Goal: Task Accomplishment & Management: Complete application form

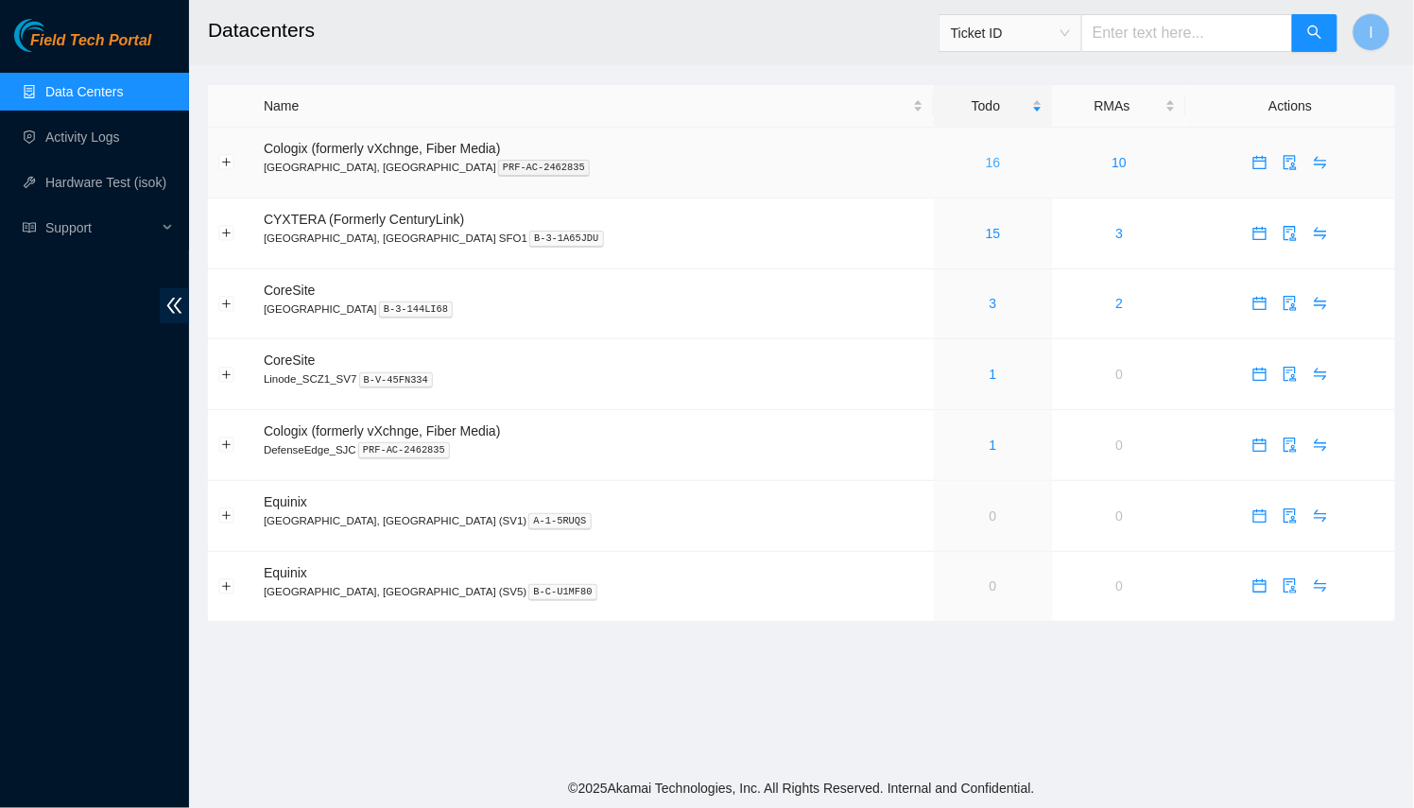
click at [986, 160] on link "16" at bounding box center [993, 162] width 15 height 15
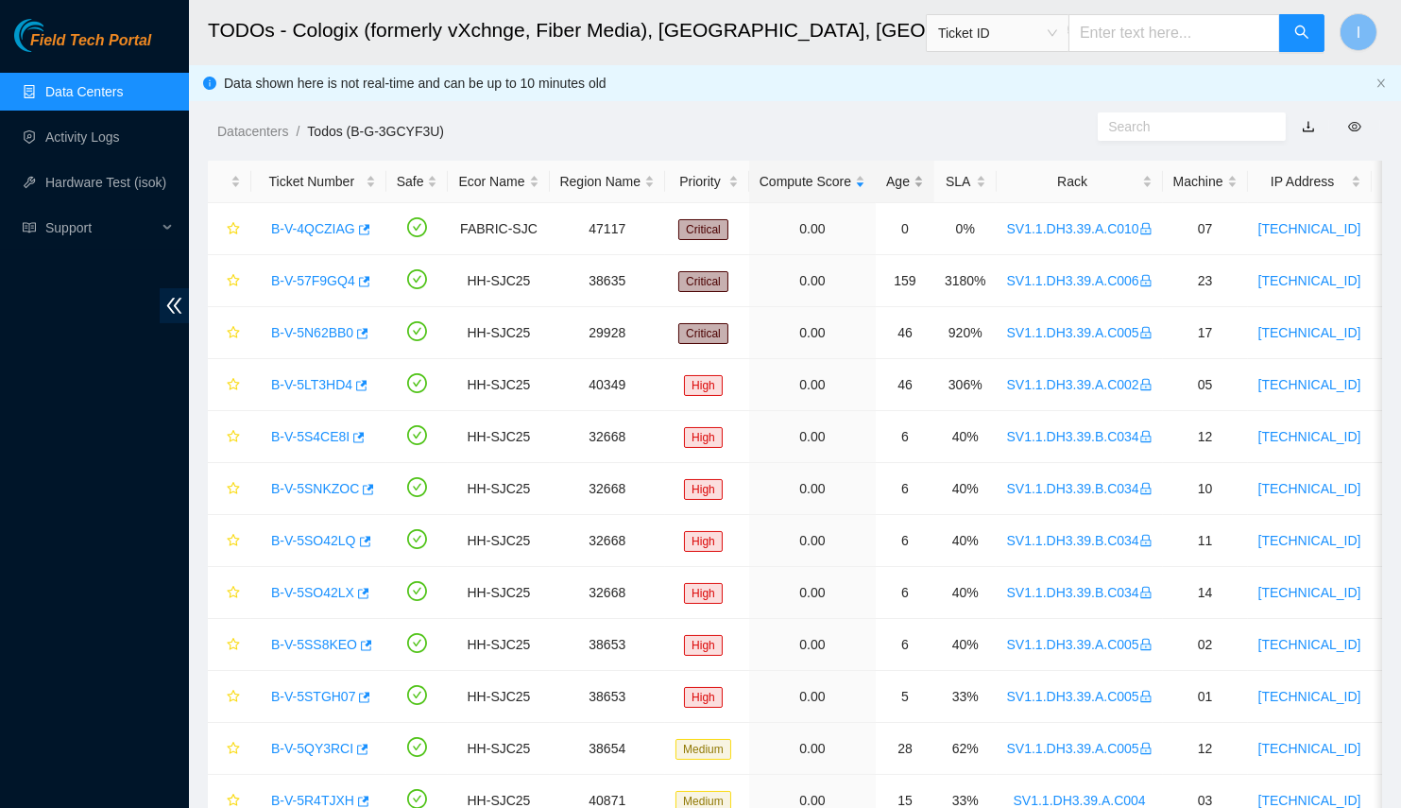
click at [886, 180] on div "Age" at bounding box center [905, 181] width 38 height 21
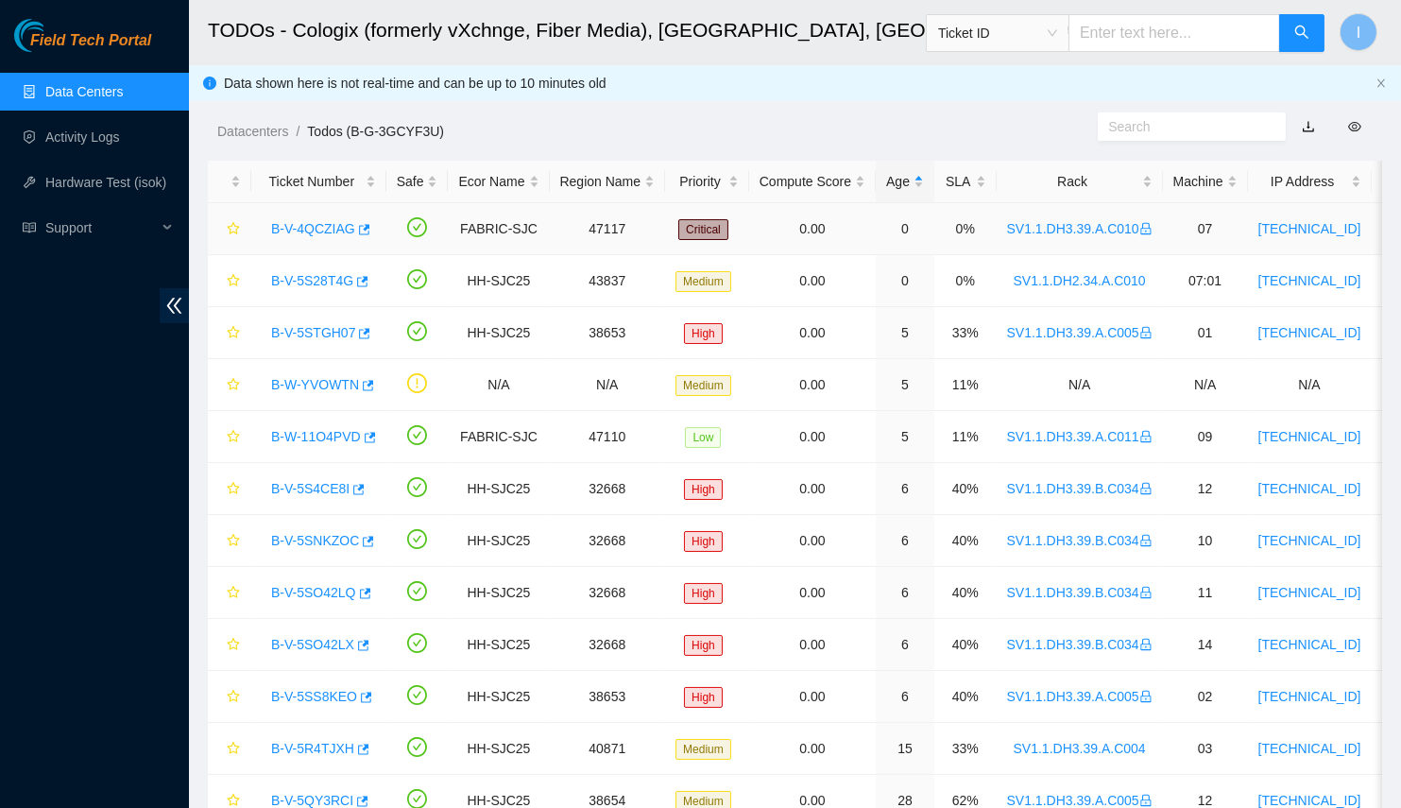
click at [298, 230] on link "B-V-4QCZIAG" at bounding box center [313, 228] width 84 height 15
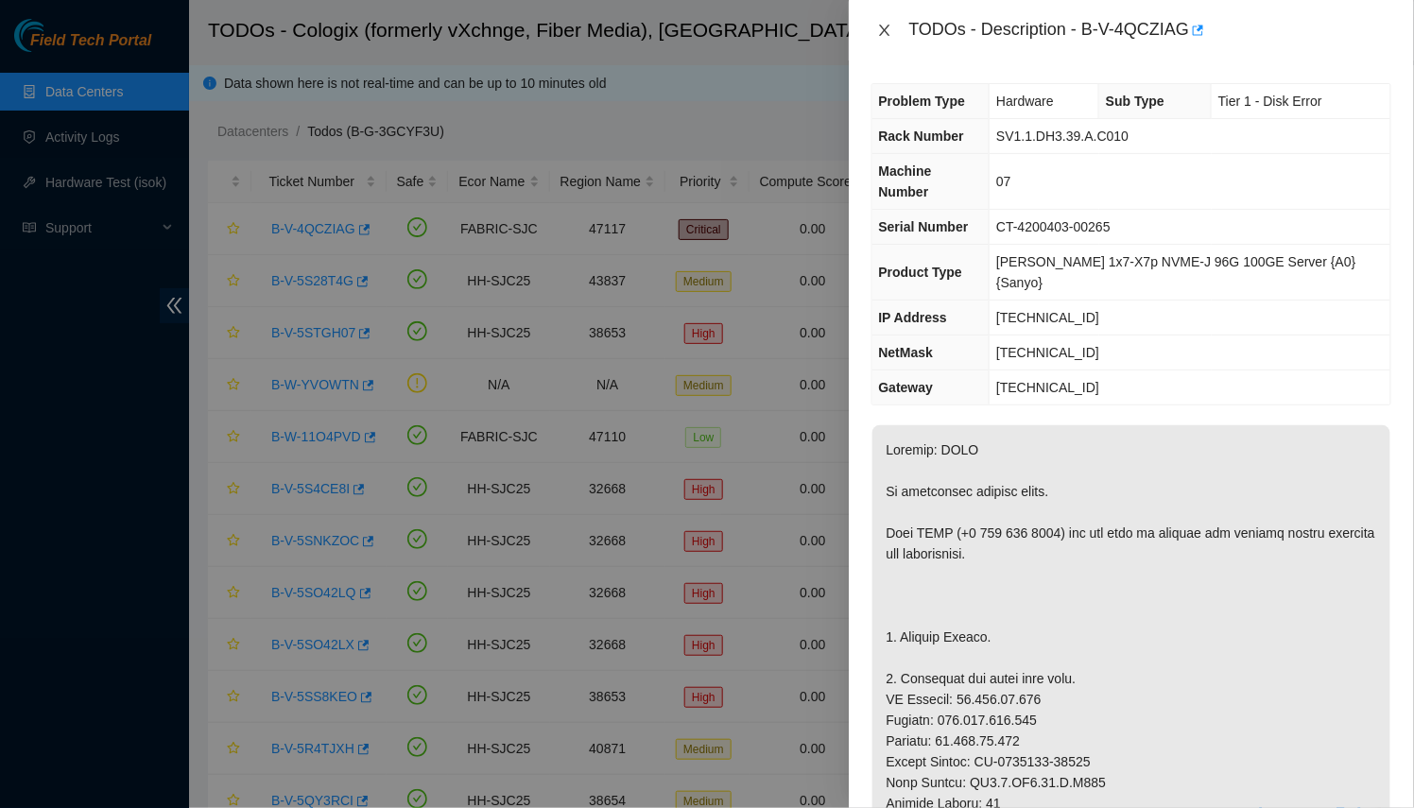
click at [891, 34] on icon "close" at bounding box center [884, 30] width 15 height 15
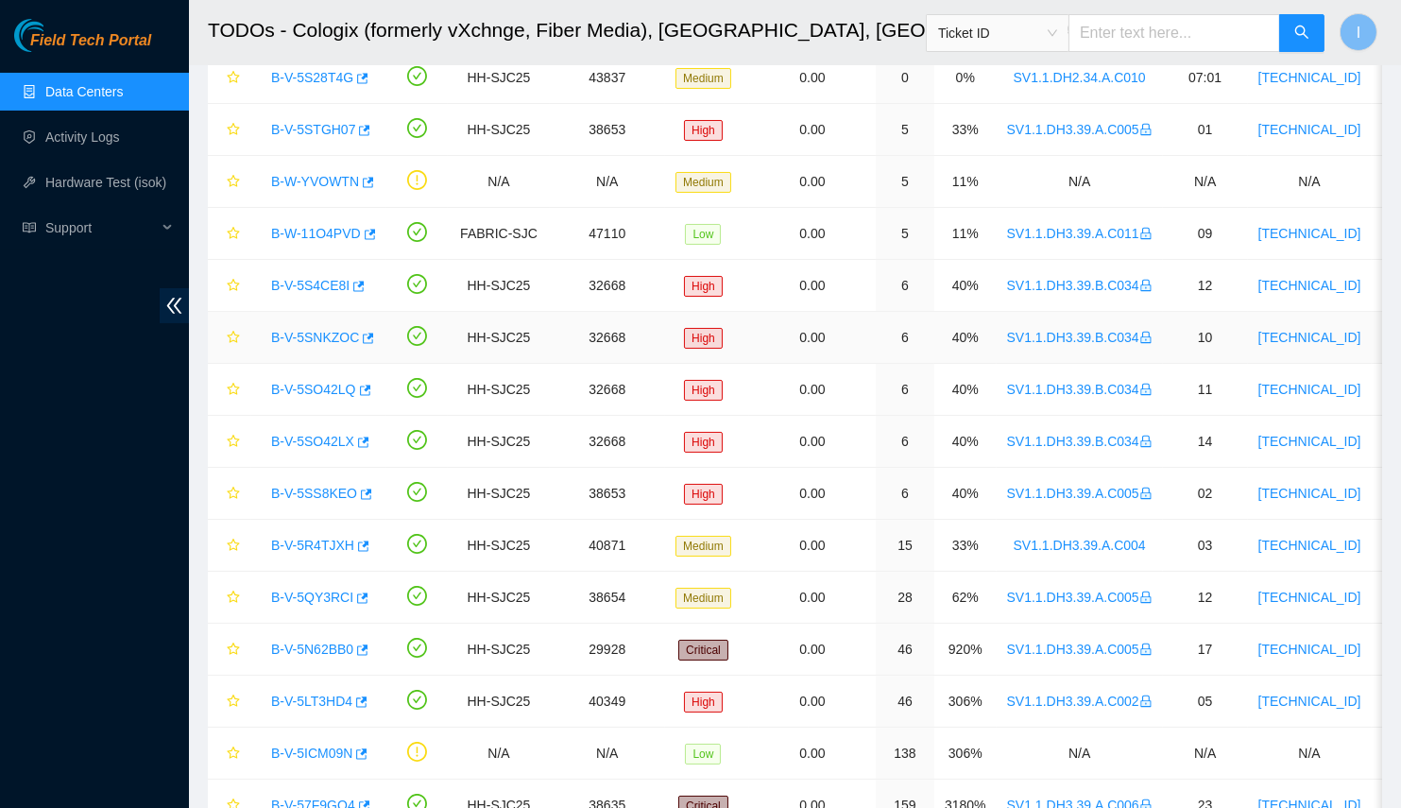
scroll to position [31, 0]
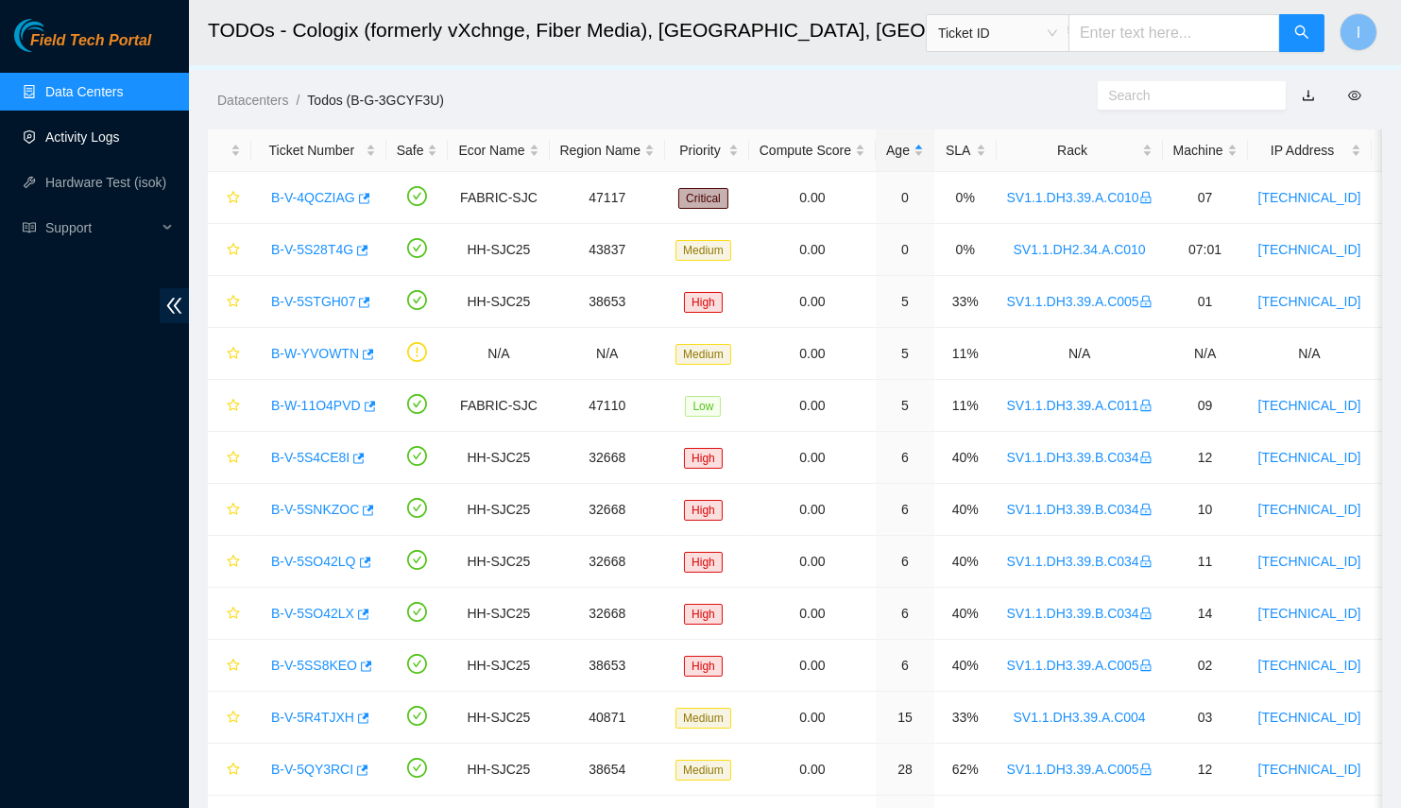
click at [63, 129] on link "Activity Logs" at bounding box center [82, 136] width 75 height 15
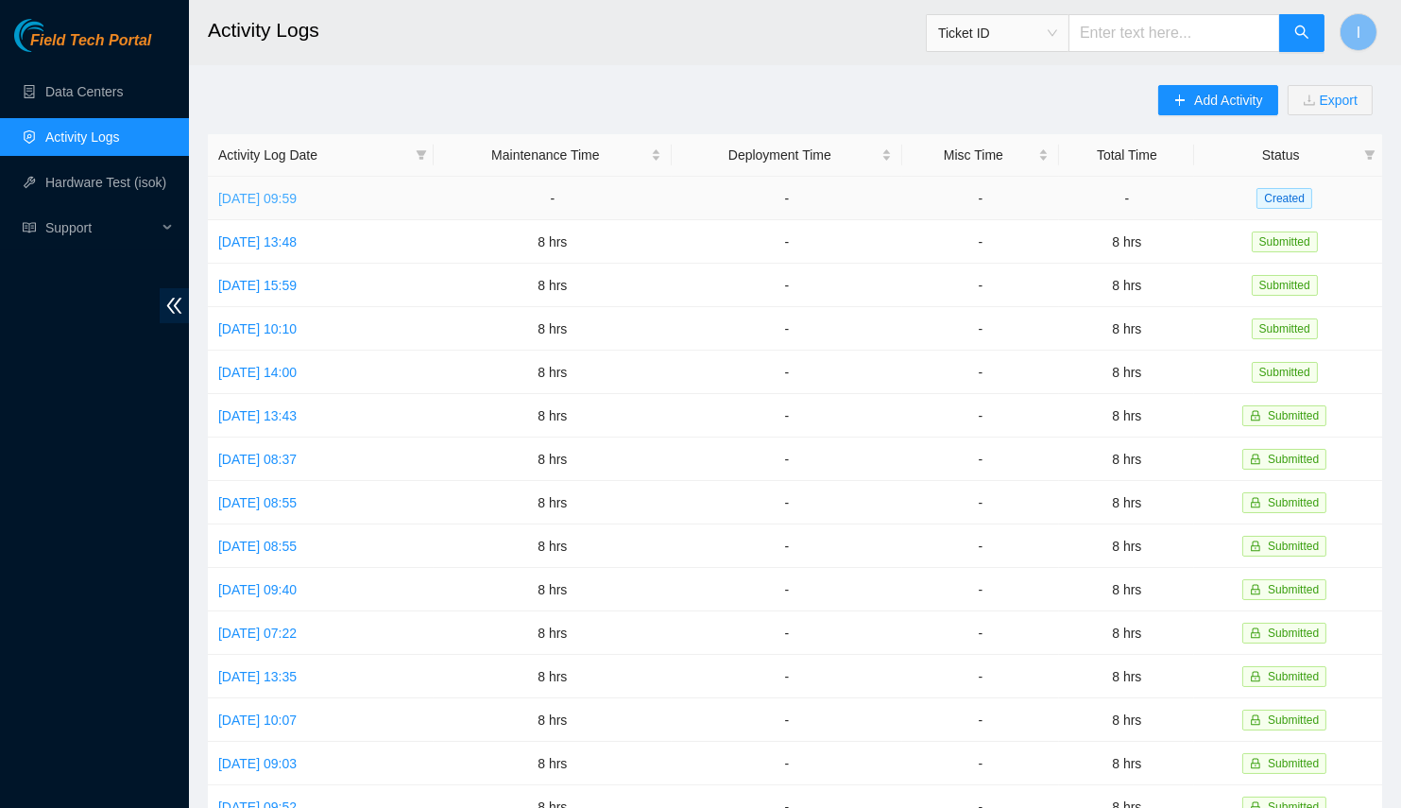
click at [276, 204] on link "[DATE] 09:59" at bounding box center [257, 198] width 78 height 15
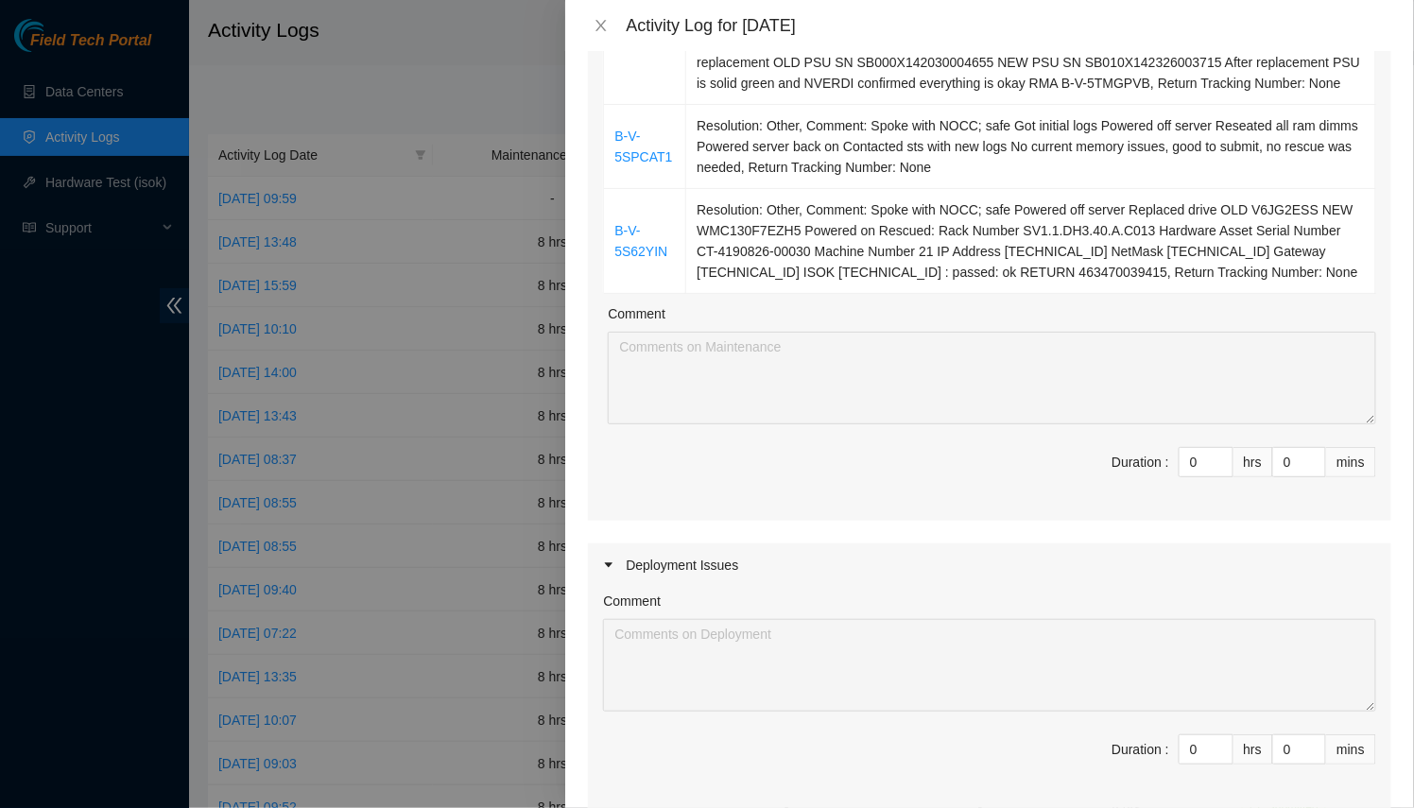
scroll to position [257, 0]
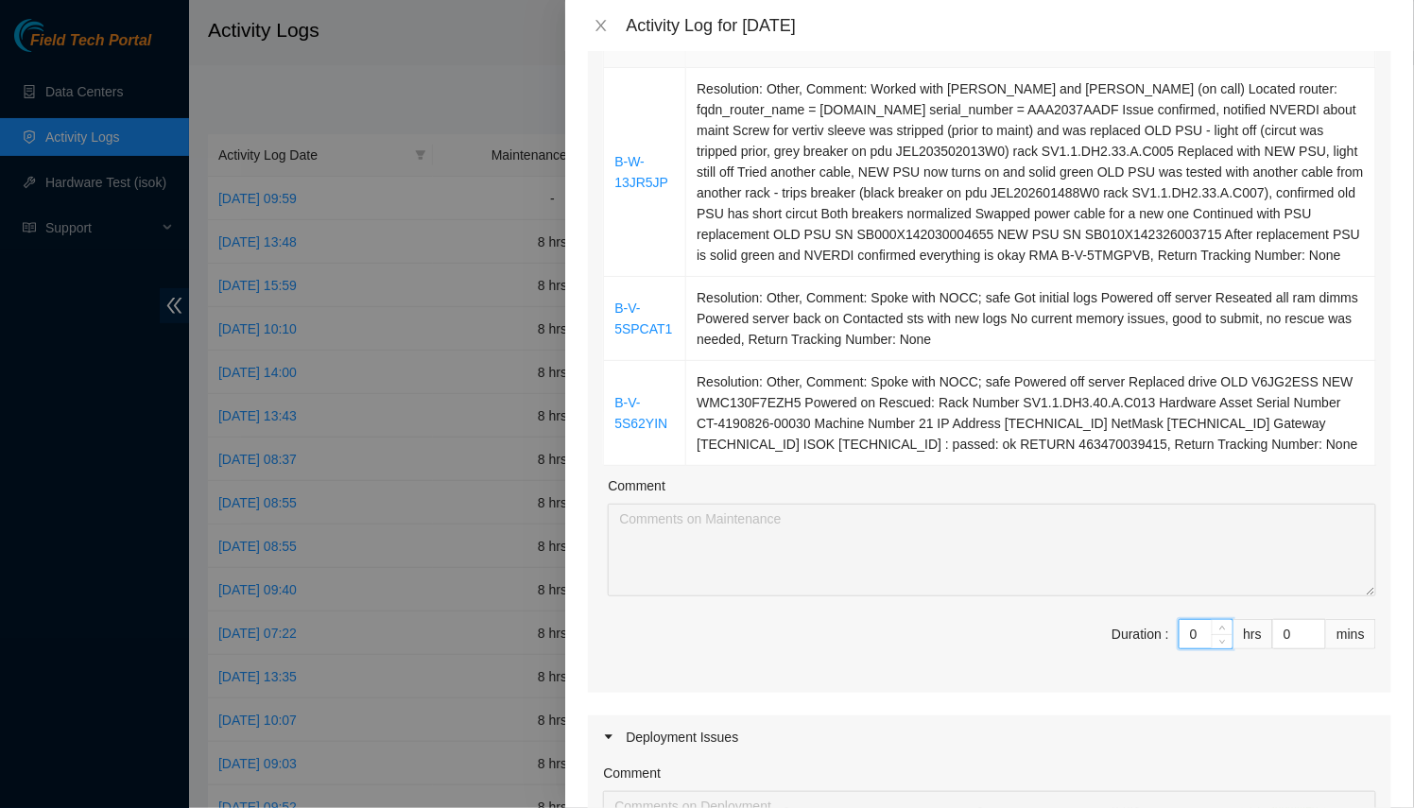
drag, startPoint x: 1189, startPoint y: 633, endPoint x: 1072, endPoint y: 636, distance: 116.3
click at [1078, 635] on span "Duration : 0 hrs 0 mins" at bounding box center [989, 645] width 773 height 53
type input "8"
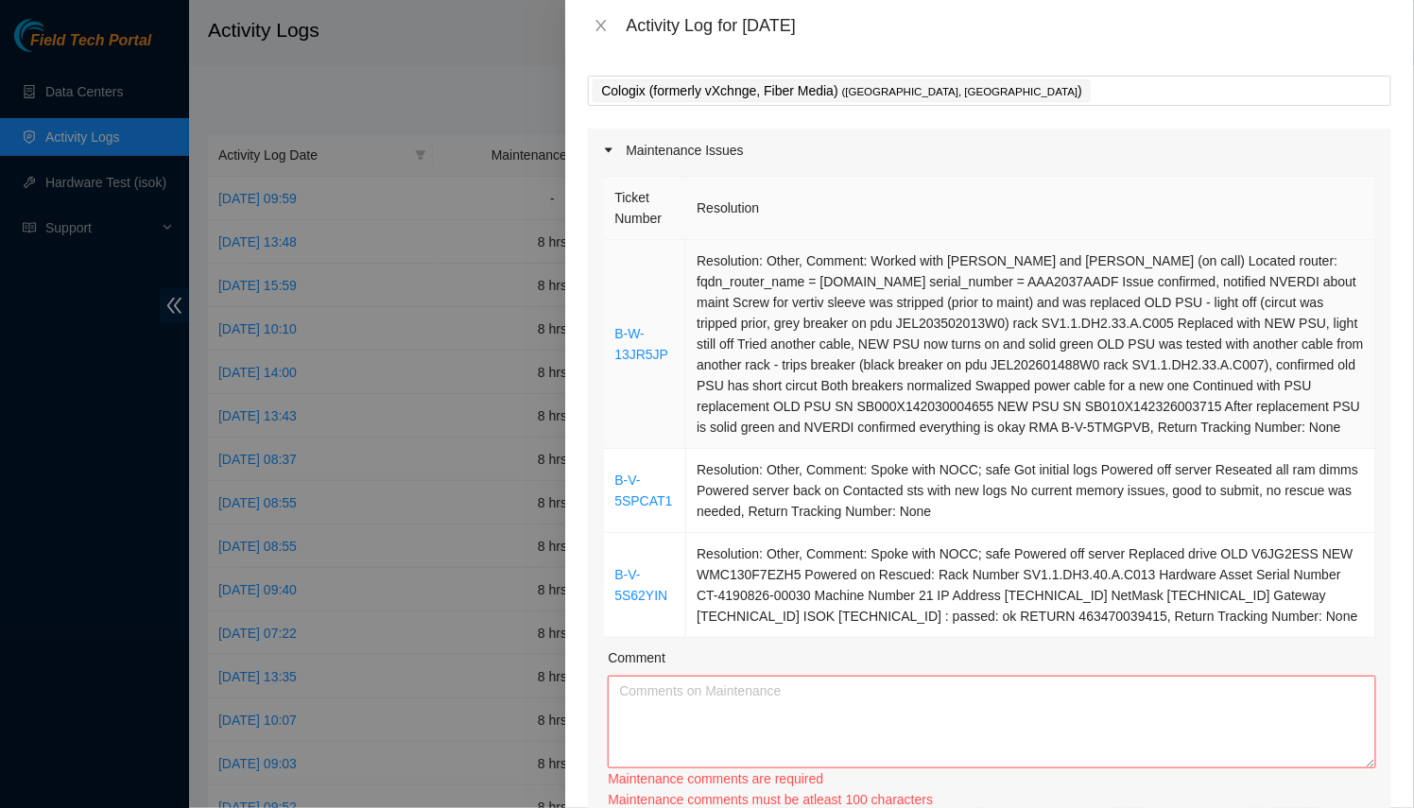
scroll to position [0, 0]
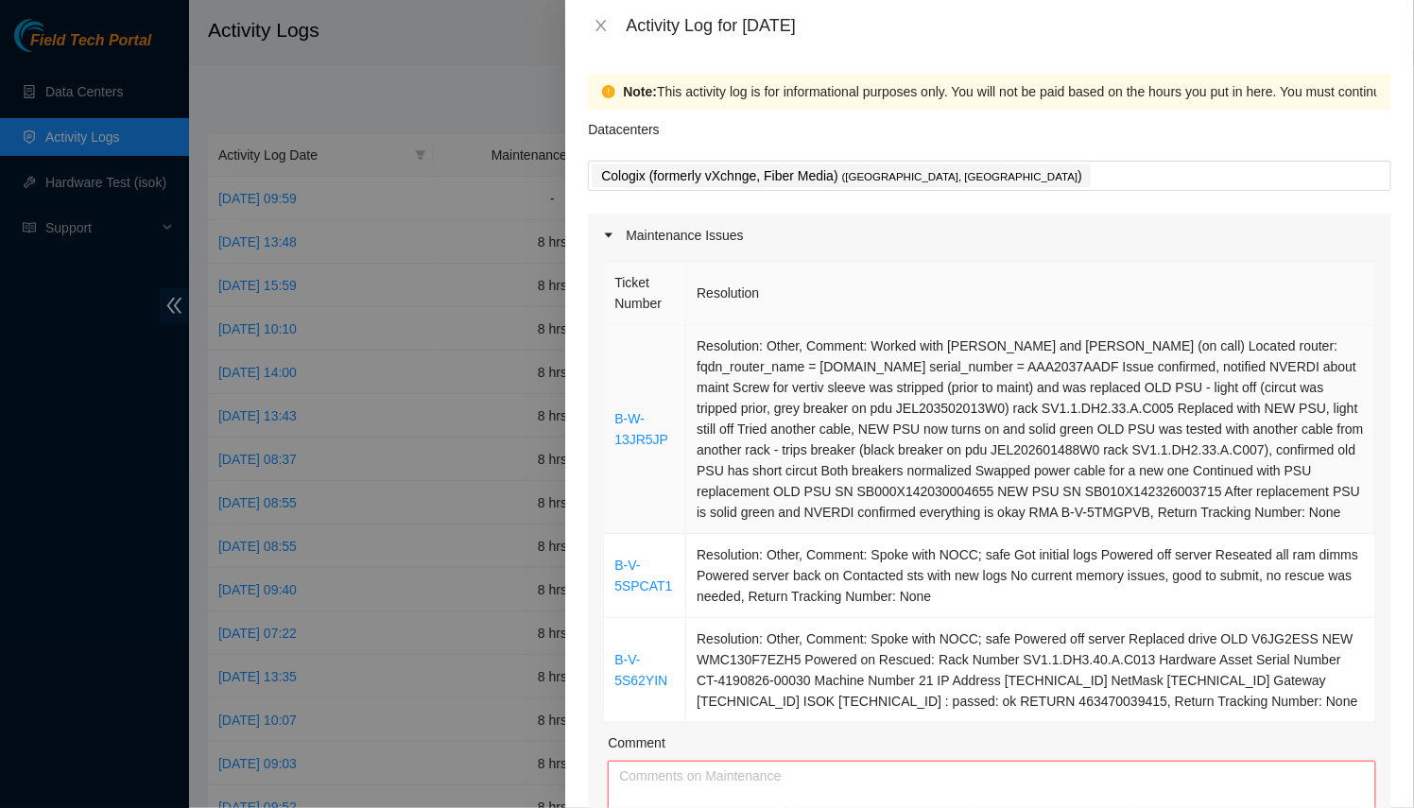
type input "8"
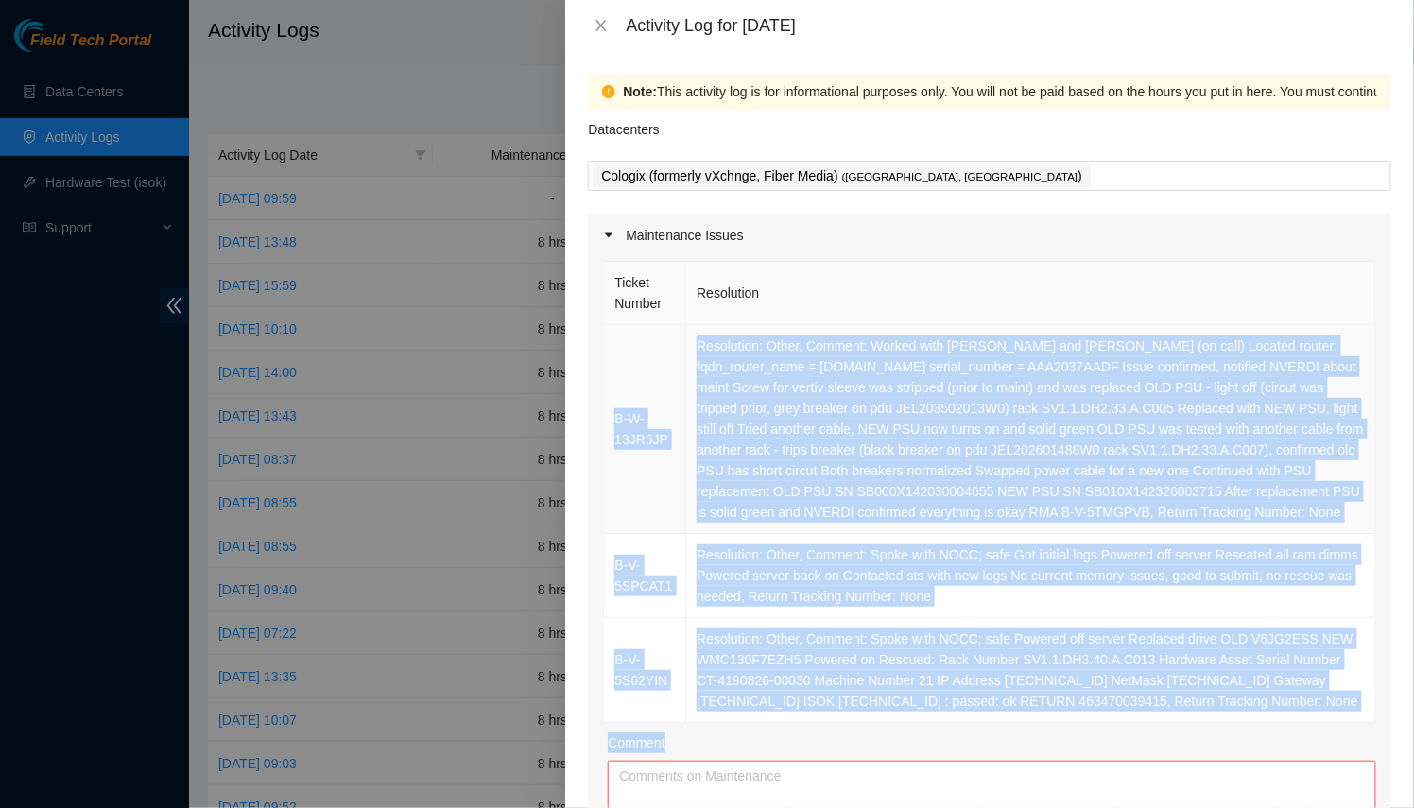
scroll to position [257, 0]
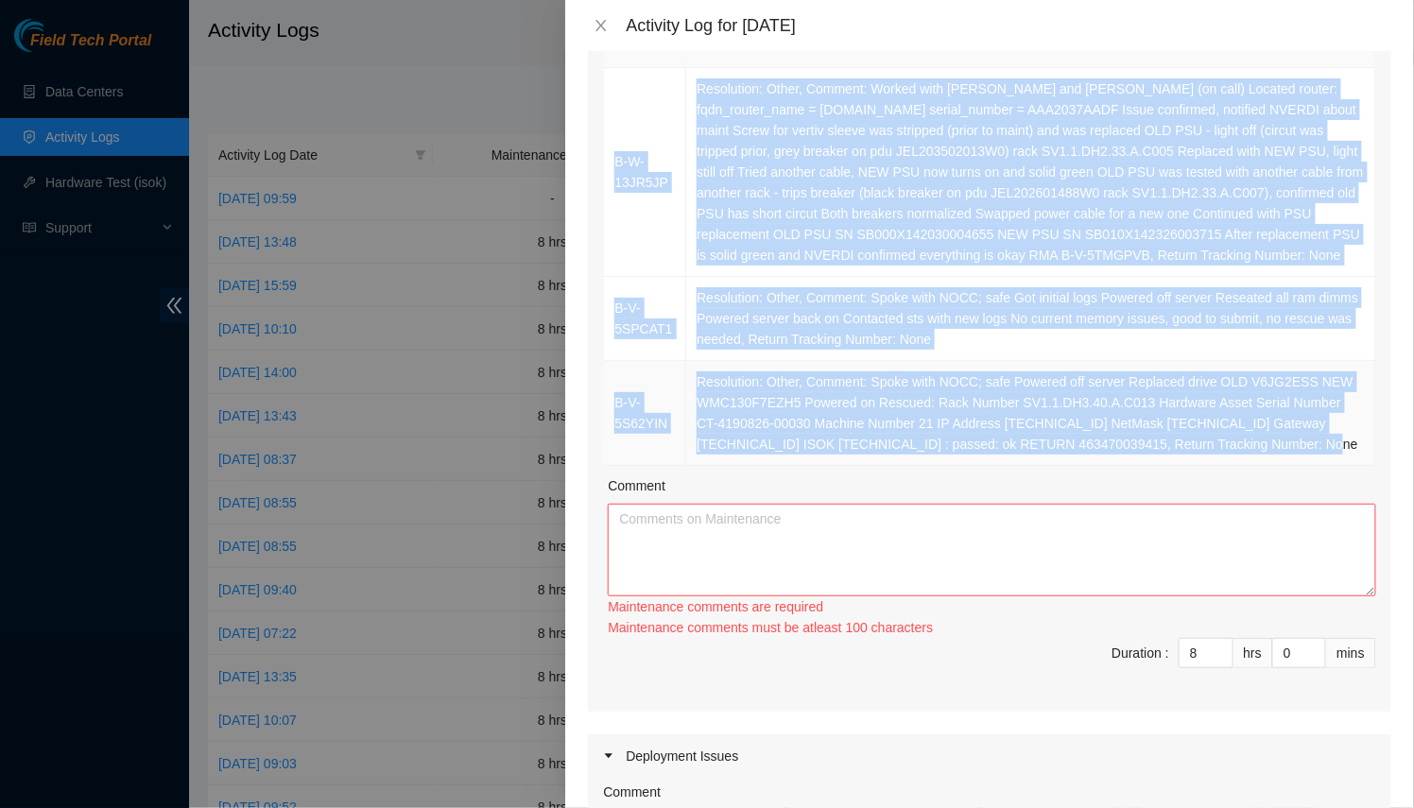
drag, startPoint x: 610, startPoint y: 348, endPoint x: 1253, endPoint y: 448, distance: 650.3
click at [1253, 448] on tbody "B-W-13JR5JP Resolution: Other, Comment: Worked with [PERSON_NAME] and [PERSON_N…" at bounding box center [990, 267] width 772 height 398
copy tbody "B-W-13JR5JP Resolution: Other, Comment: Worked with [PERSON_NAME] and [PERSON_N…"
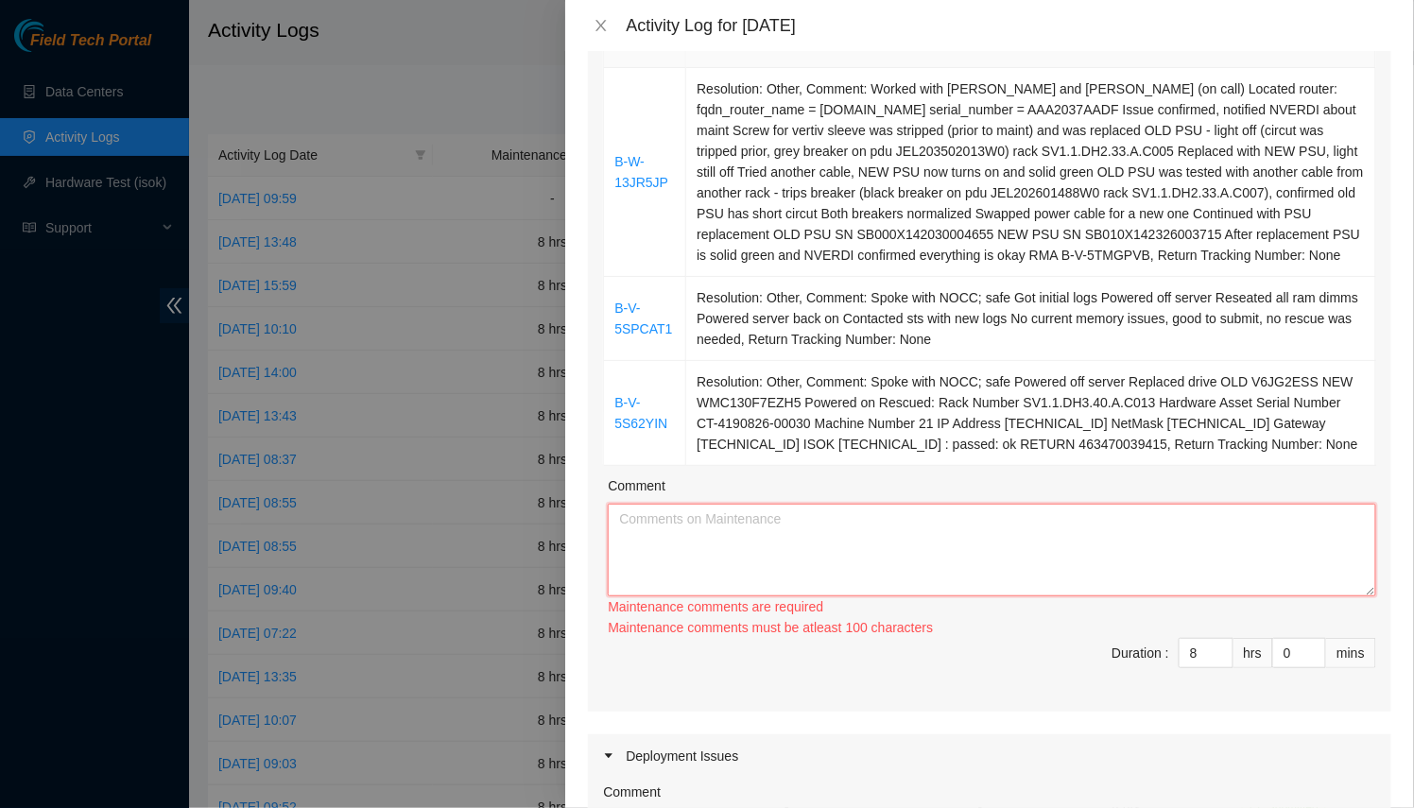
click at [1350, 590] on textarea "Comment" at bounding box center [992, 550] width 768 height 93
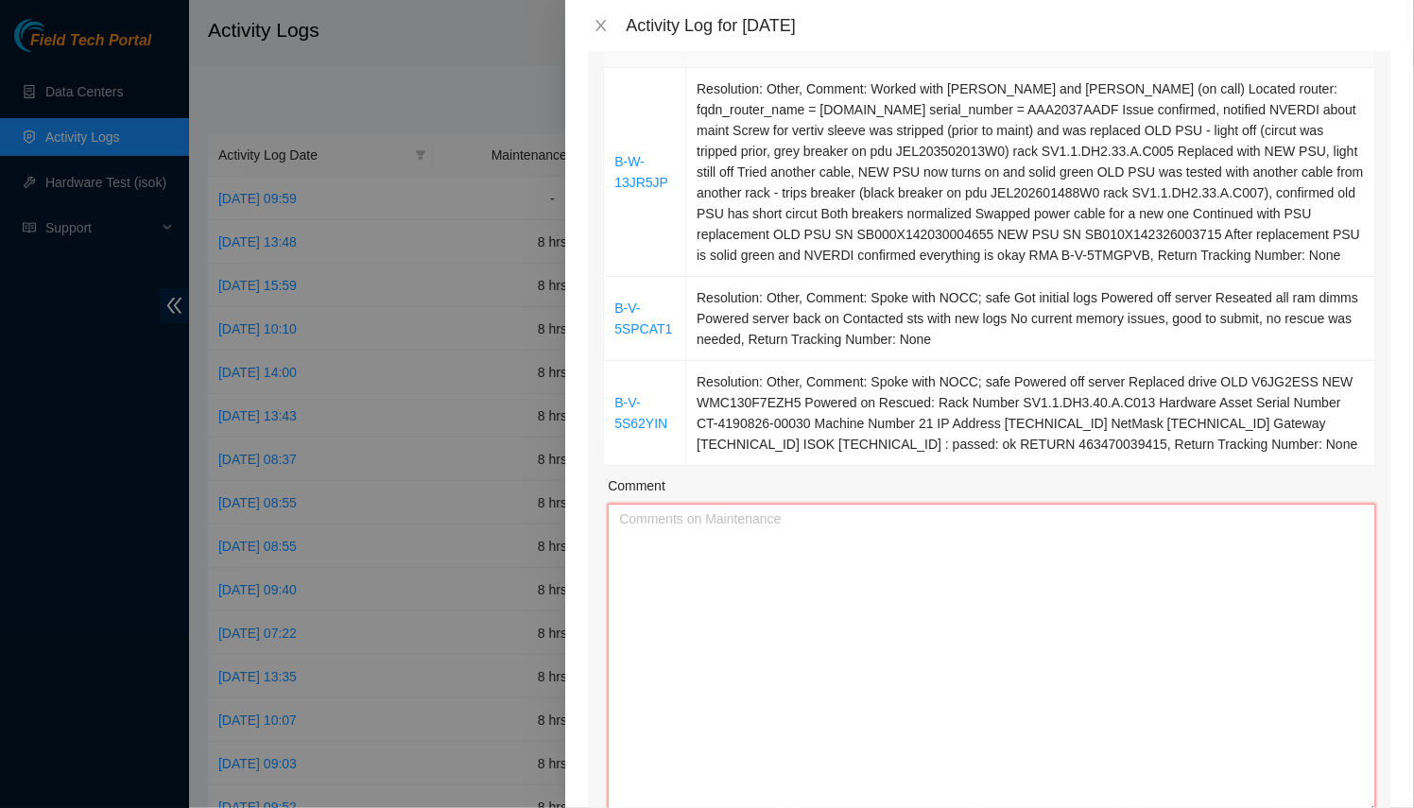
drag, startPoint x: 1353, startPoint y: 589, endPoint x: 1357, endPoint y: 808, distance: 219.3
click at [1357, 807] on textarea "Comment" at bounding box center [992, 659] width 768 height 311
click at [983, 555] on textarea "Comment" at bounding box center [992, 659] width 768 height 311
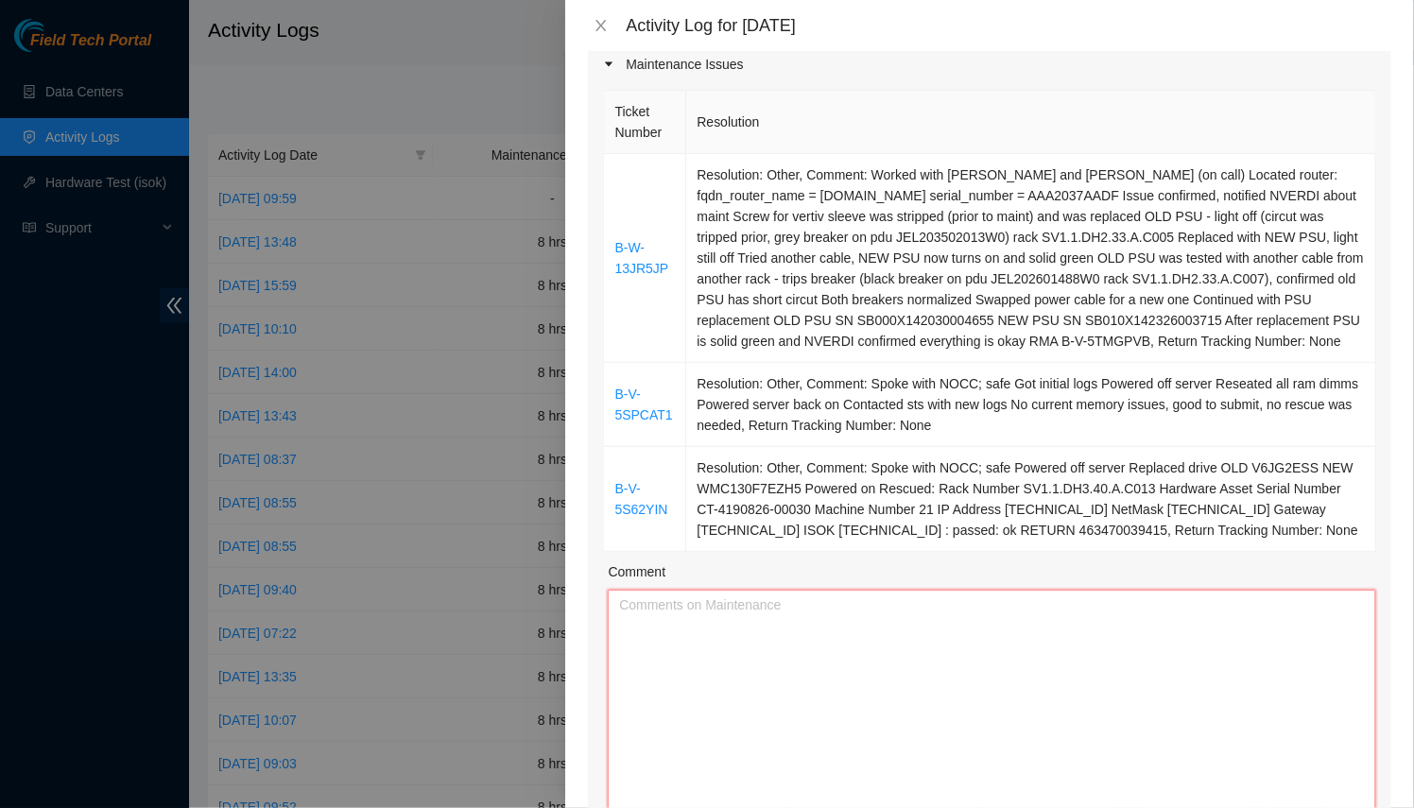
scroll to position [343, 0]
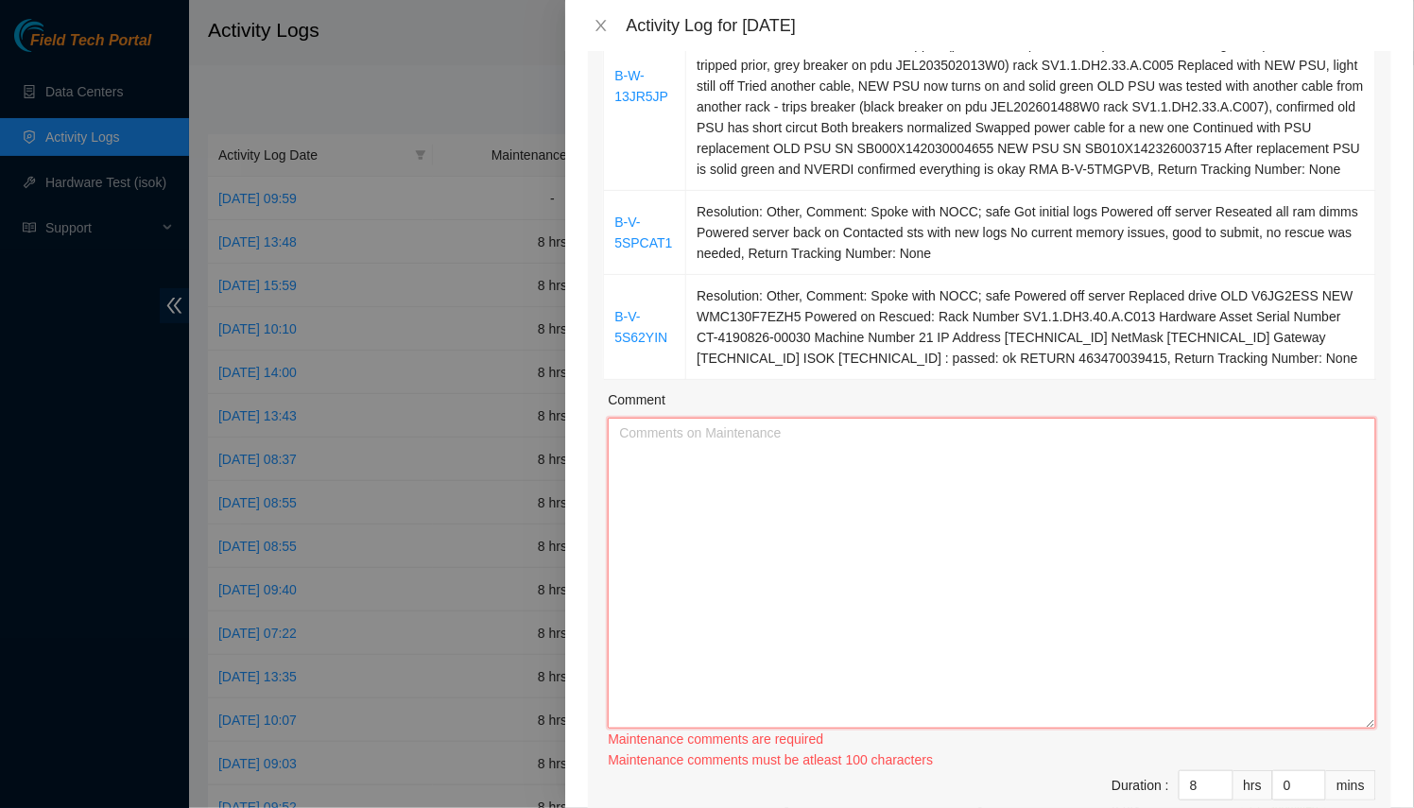
click at [969, 590] on textarea "Comment" at bounding box center [992, 573] width 768 height 311
paste textarea "B-W-13JR5JP Resolution: Other, Comment: Worked with [PERSON_NAME] and [PERSON_N…"
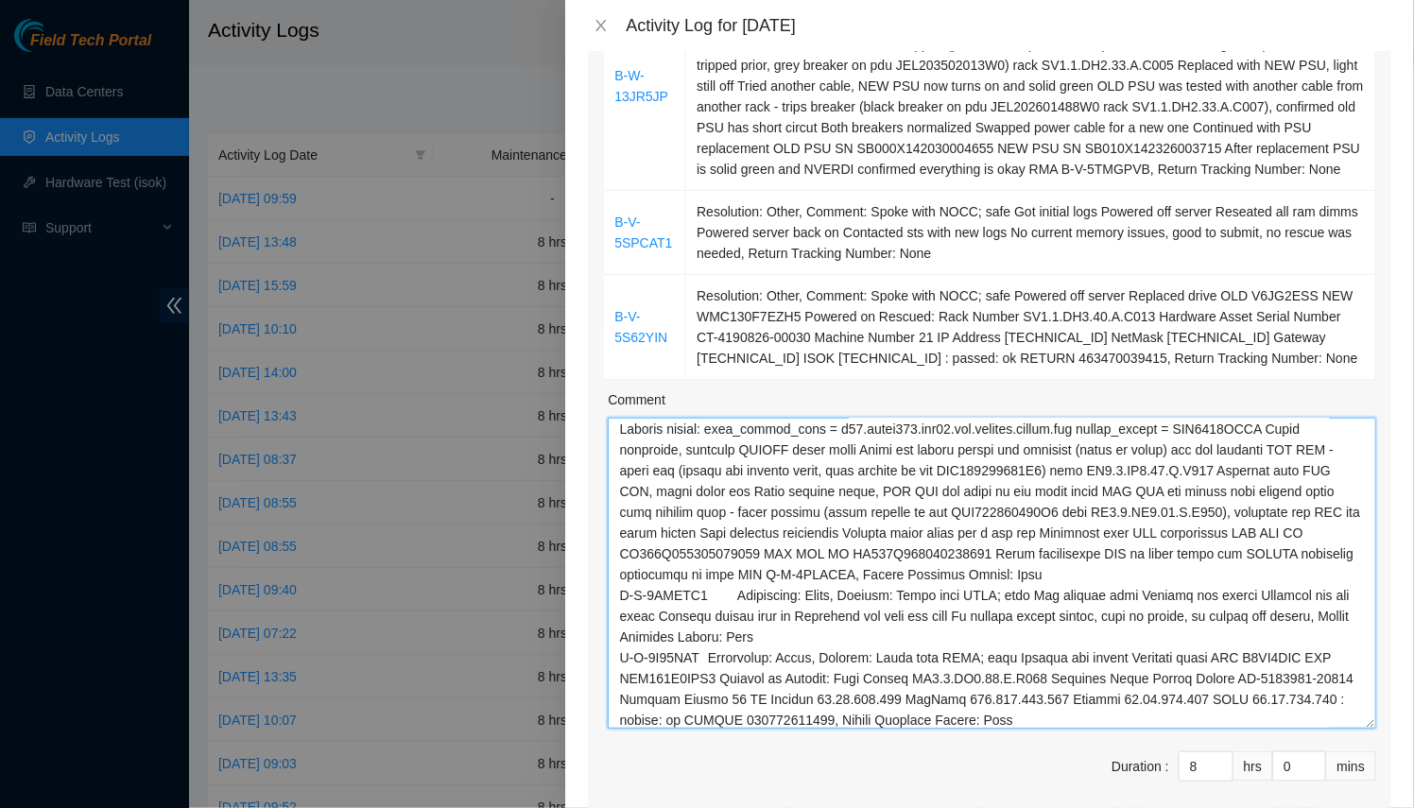
scroll to position [0, 0]
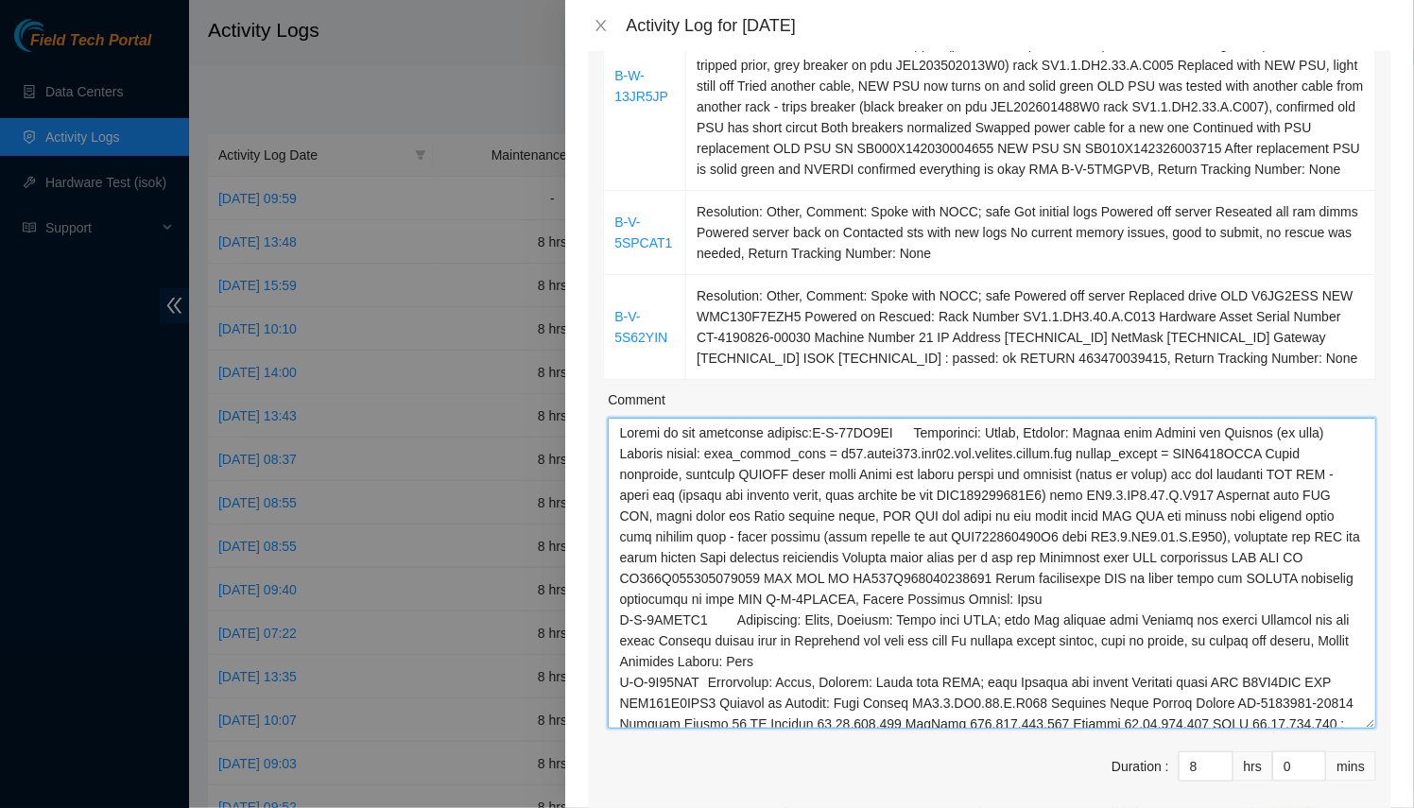
click at [806, 425] on textarea "Comment" at bounding box center [992, 573] width 768 height 311
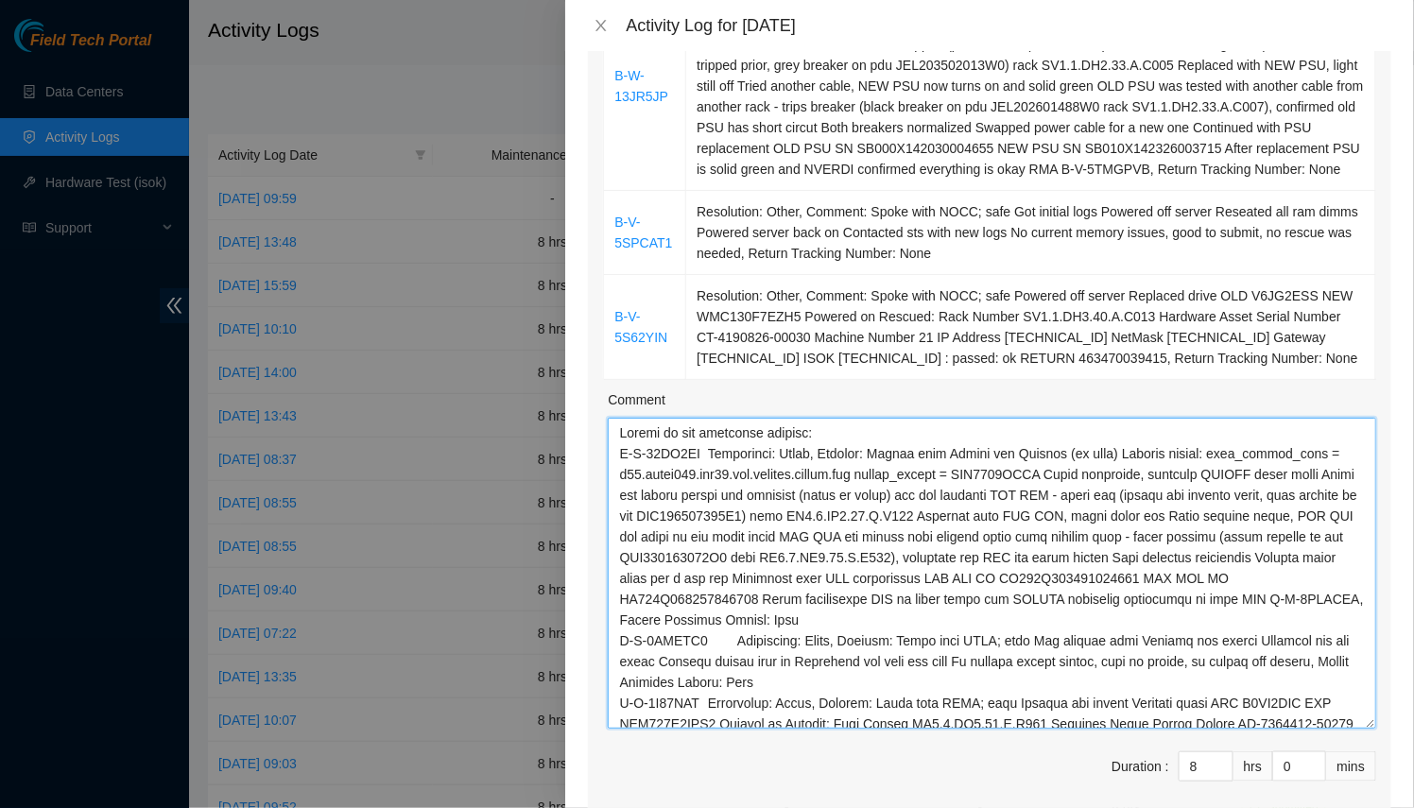
click at [769, 437] on textarea "Comment" at bounding box center [992, 573] width 768 height 311
click at [619, 433] on textarea "Comment" at bounding box center [992, 573] width 768 height 311
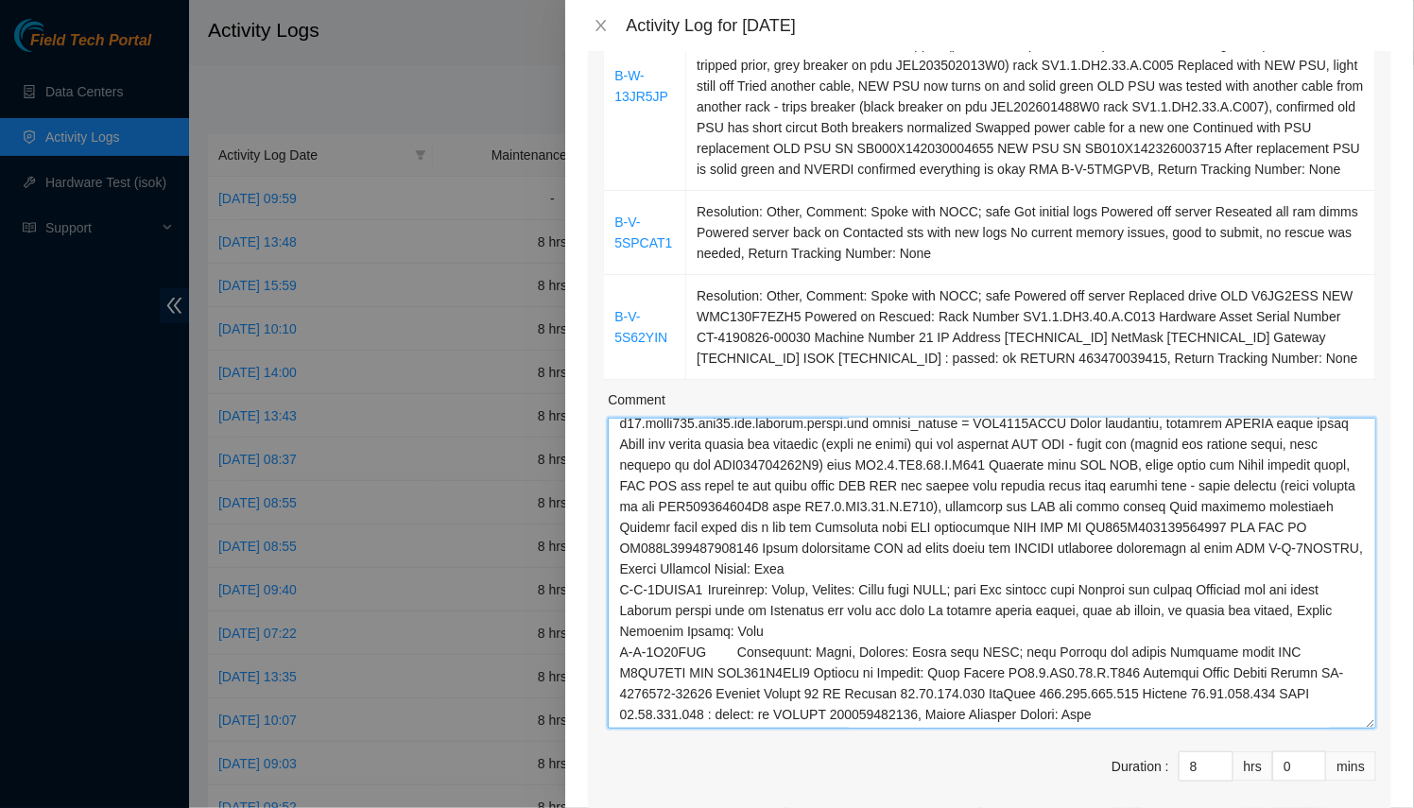
scroll to position [429, 0]
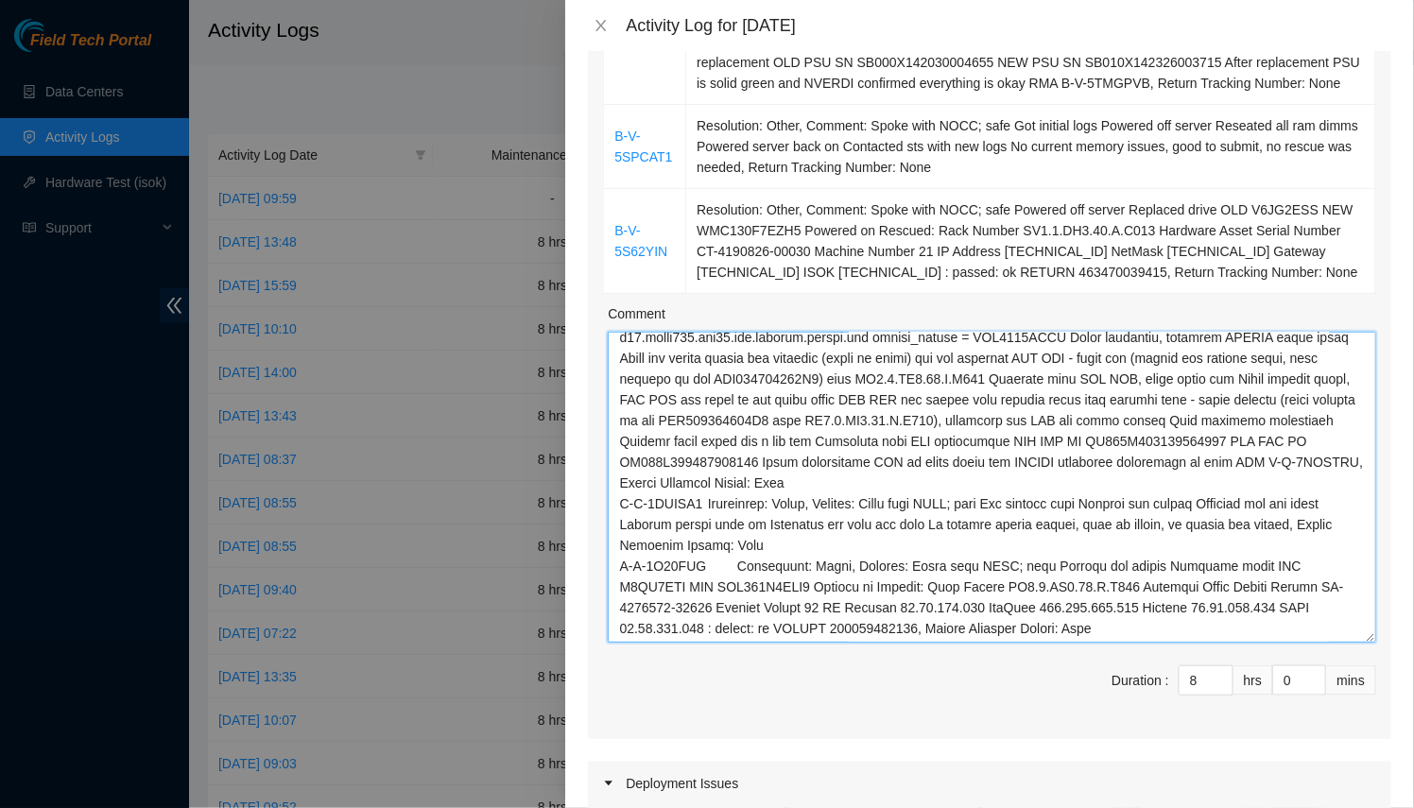
click at [1019, 619] on textarea "Comment" at bounding box center [992, 487] width 768 height 311
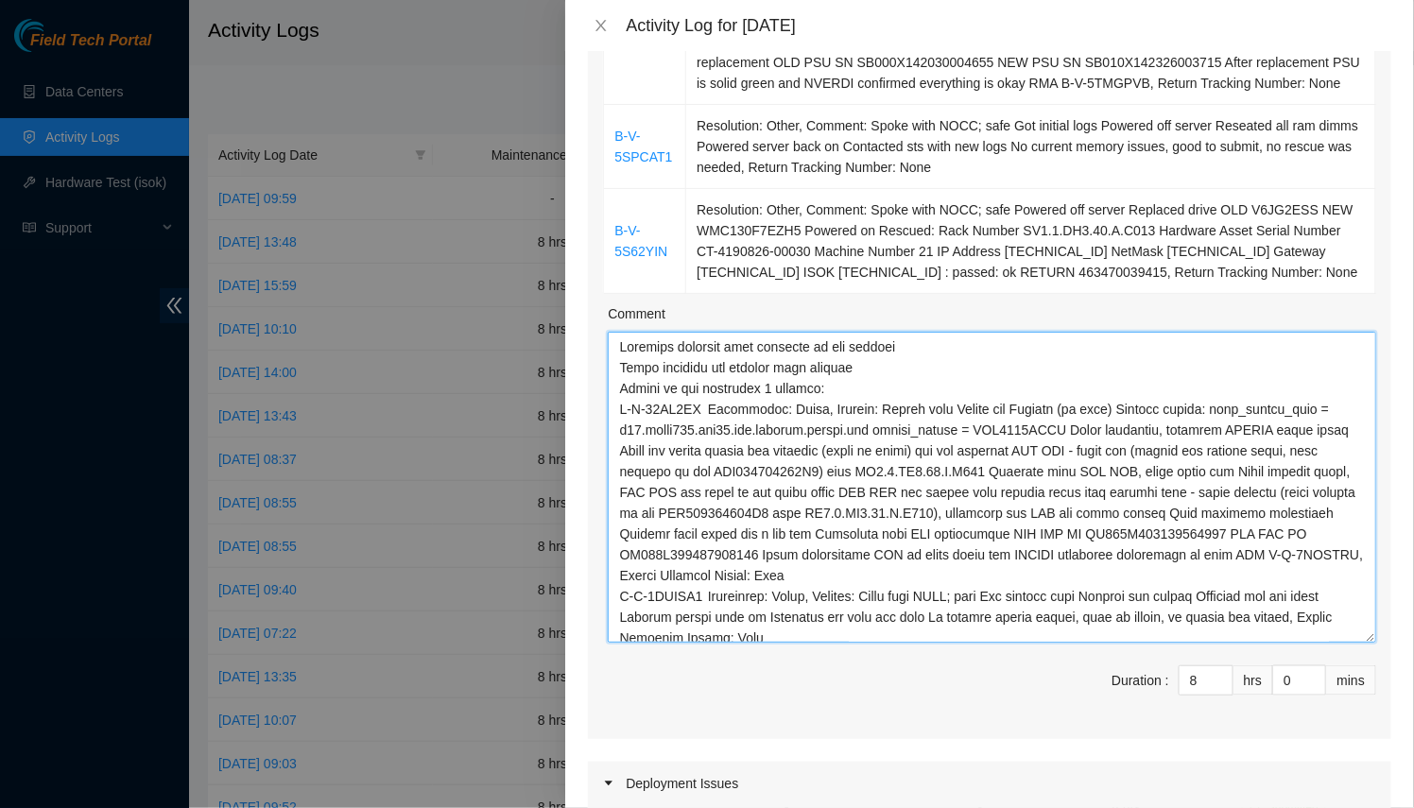
click at [857, 363] on textarea "Comment" at bounding box center [992, 487] width 768 height 311
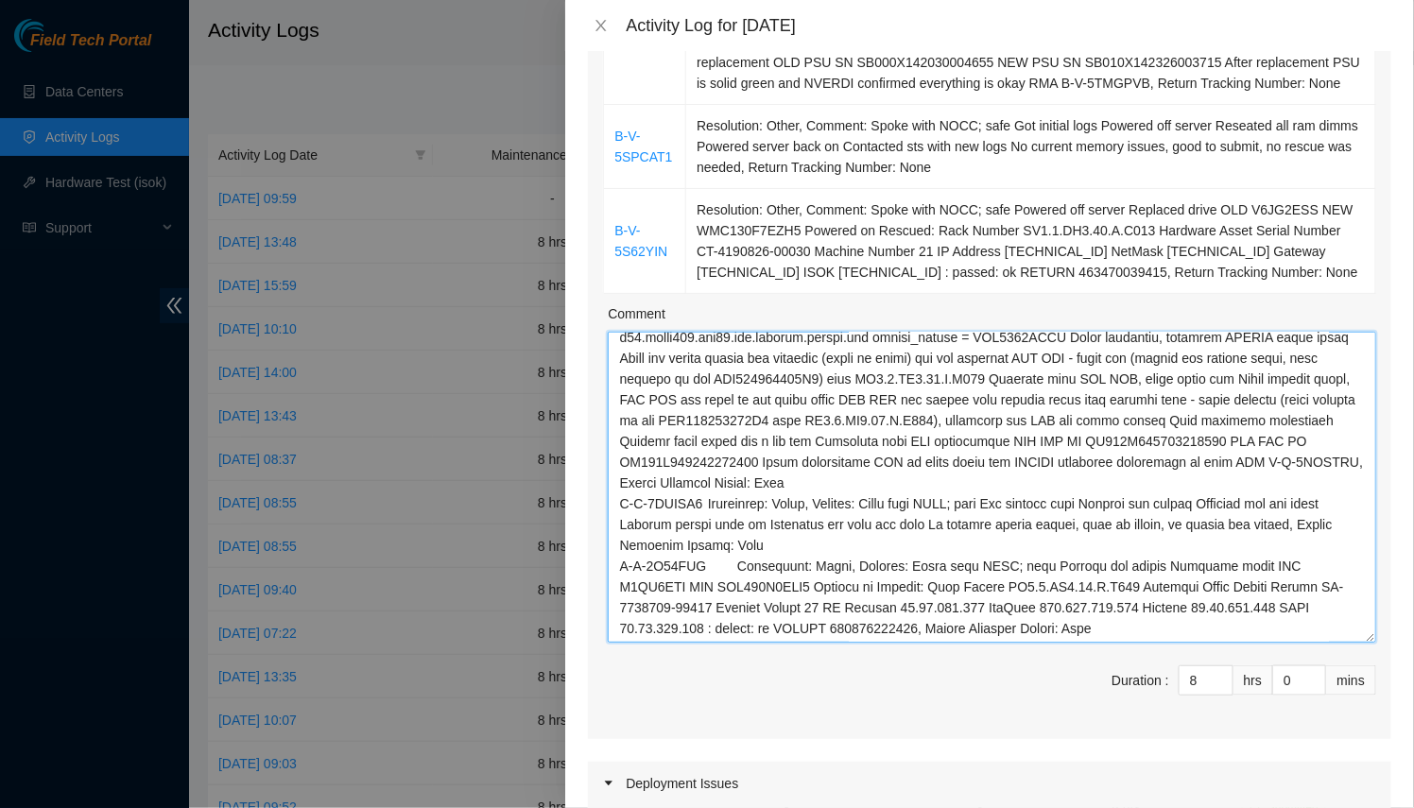
drag, startPoint x: 1110, startPoint y: 636, endPoint x: 1101, endPoint y: 613, distance: 24.6
click at [1109, 629] on textarea "Comment" at bounding box center [992, 487] width 768 height 311
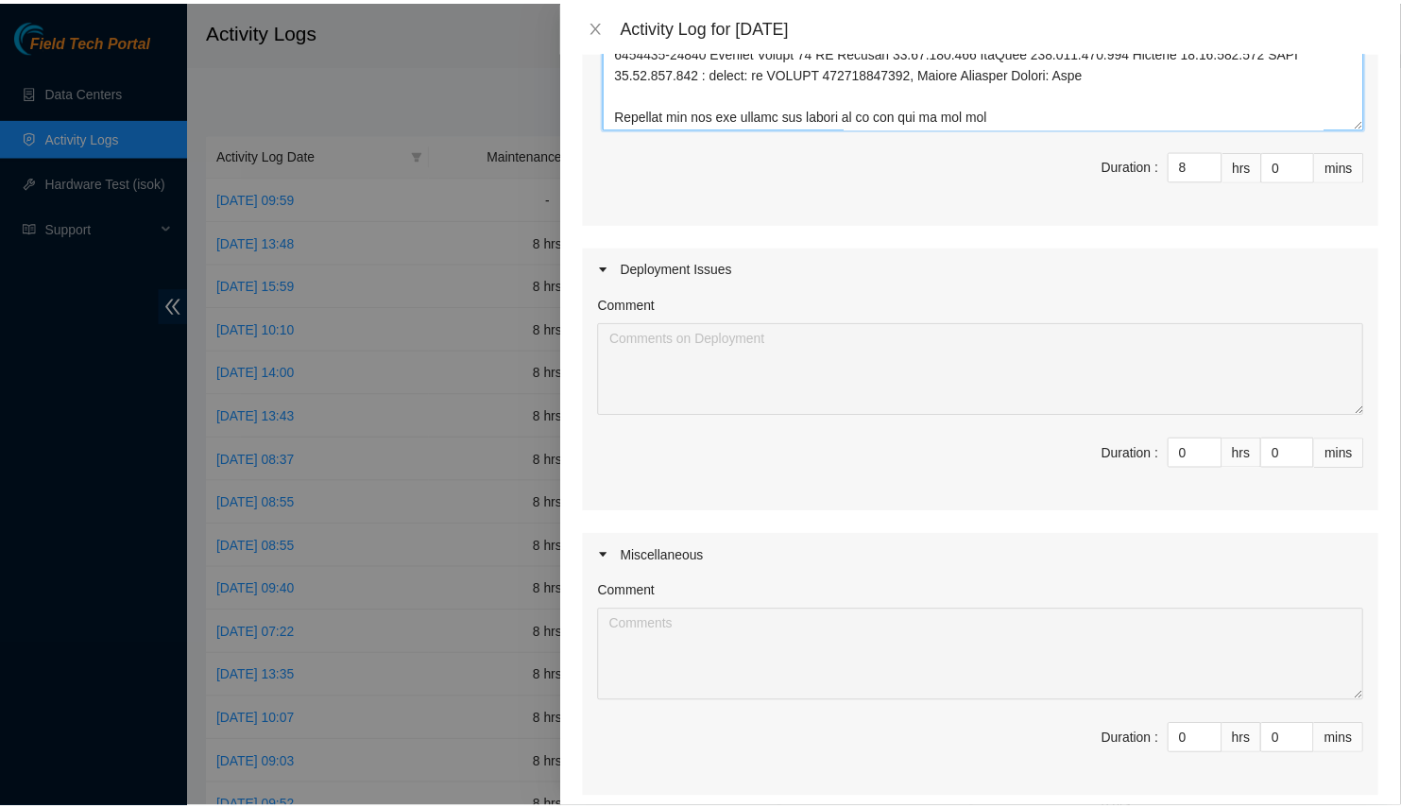
scroll to position [1134, 0]
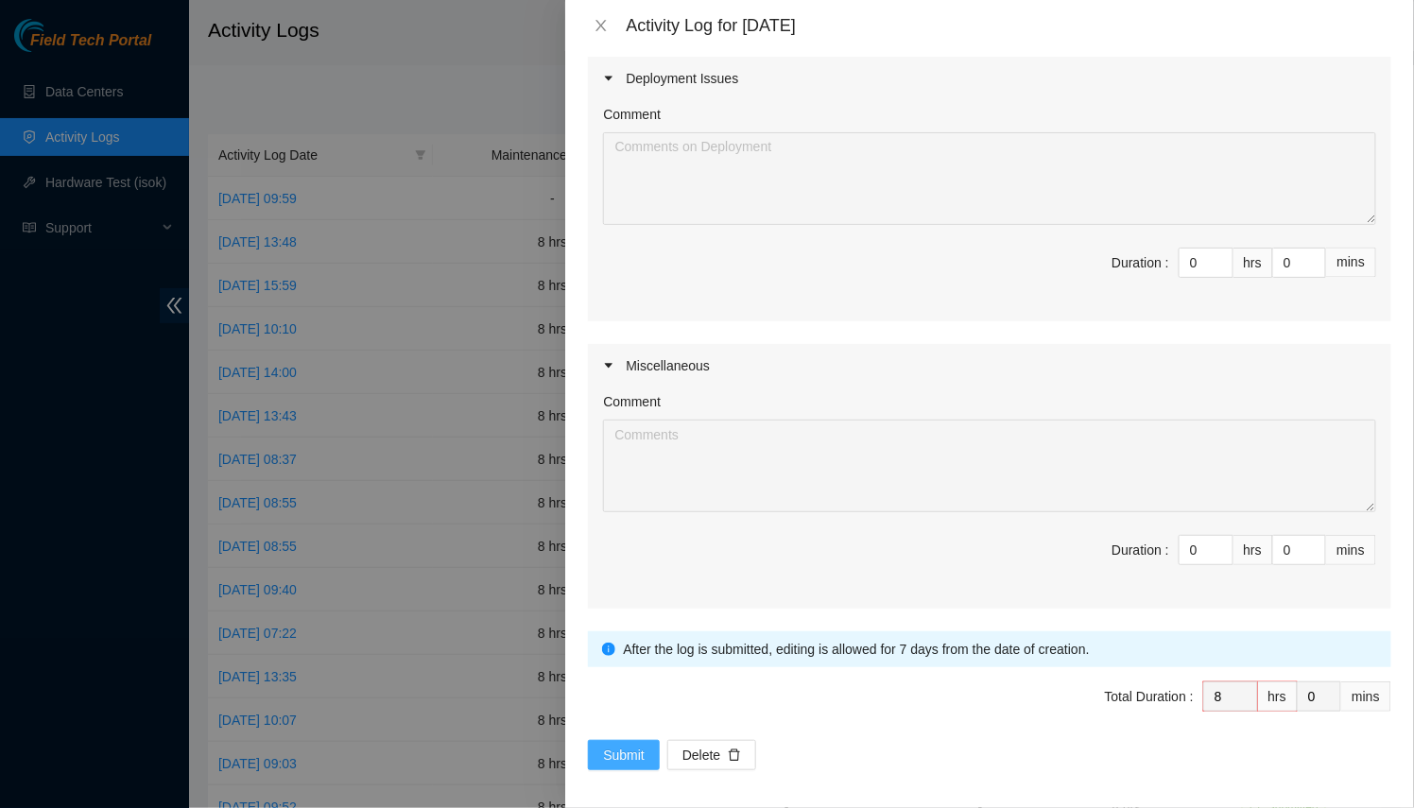
type textarea "Received packages from security in the morning Noted tracking and labeled with …"
click at [614, 755] on span "Submit" at bounding box center [624, 755] width 42 height 21
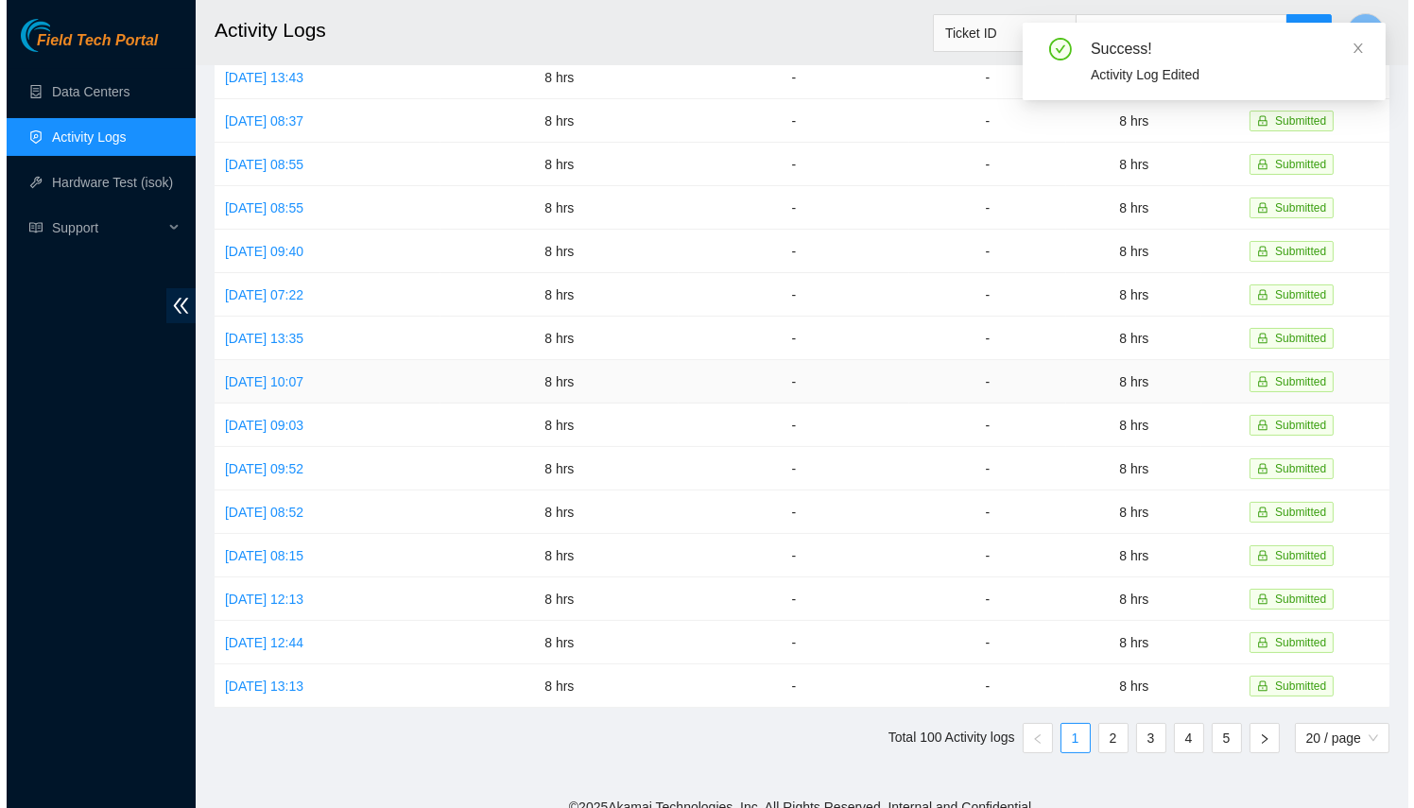
scroll to position [0, 0]
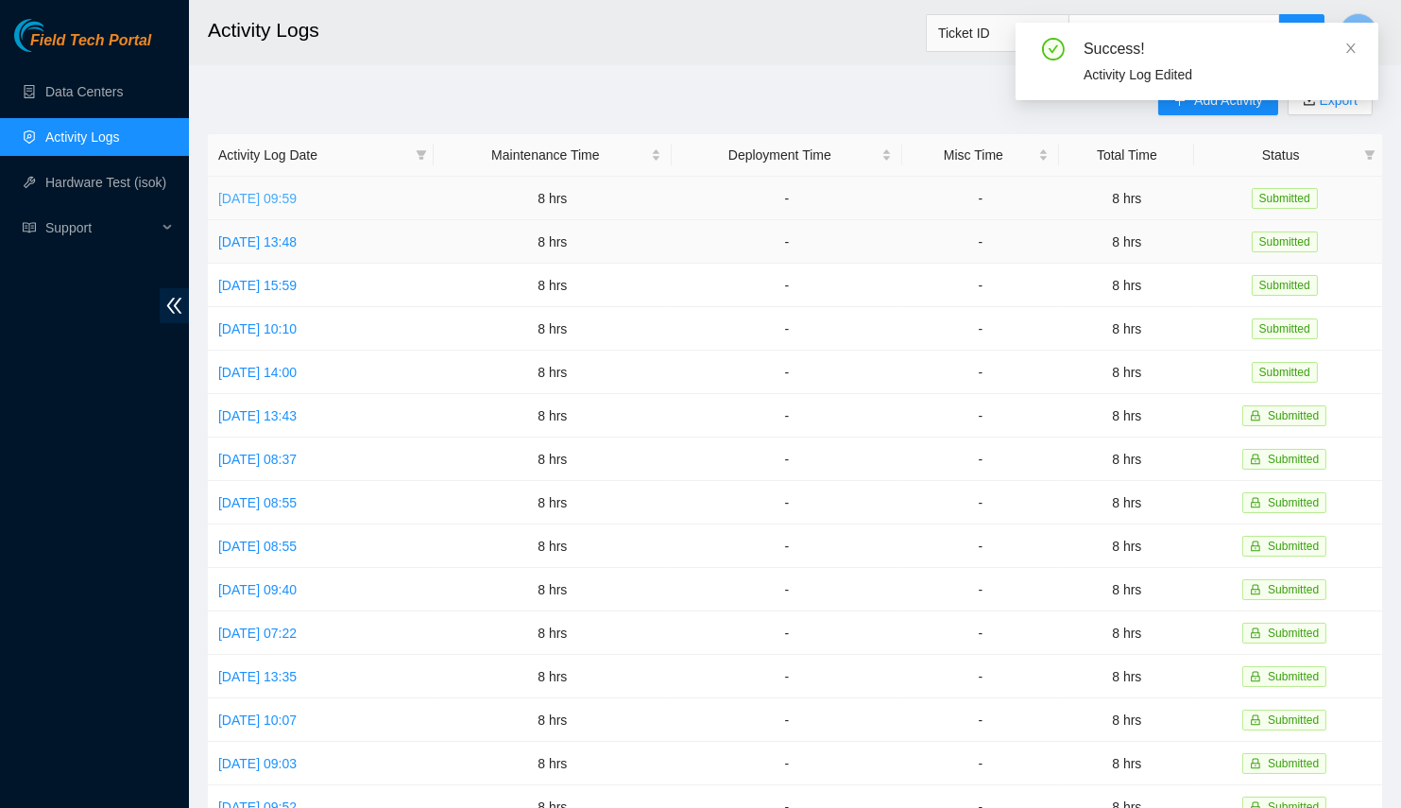
click at [297, 200] on link "[DATE] 09:59" at bounding box center [257, 198] width 78 height 15
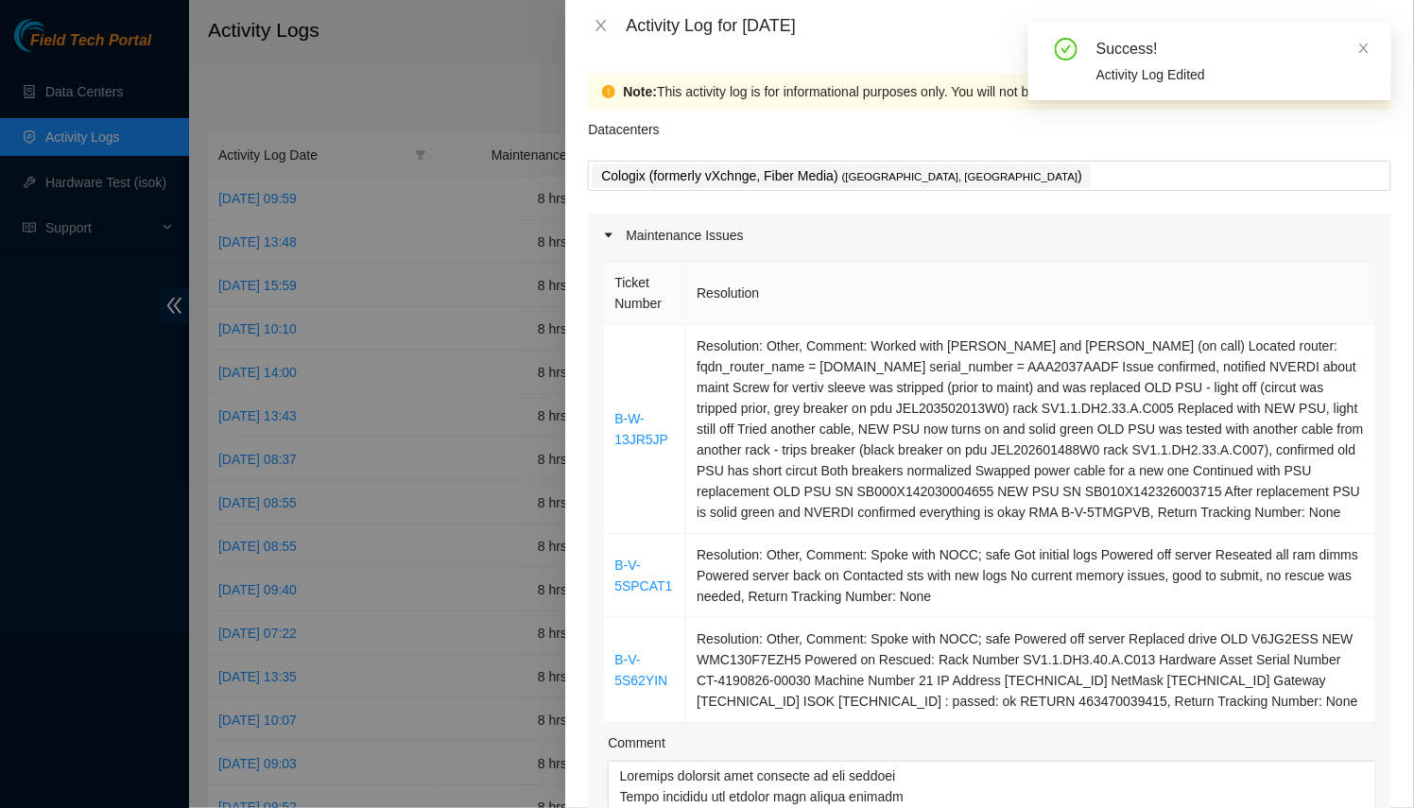
scroll to position [429, 0]
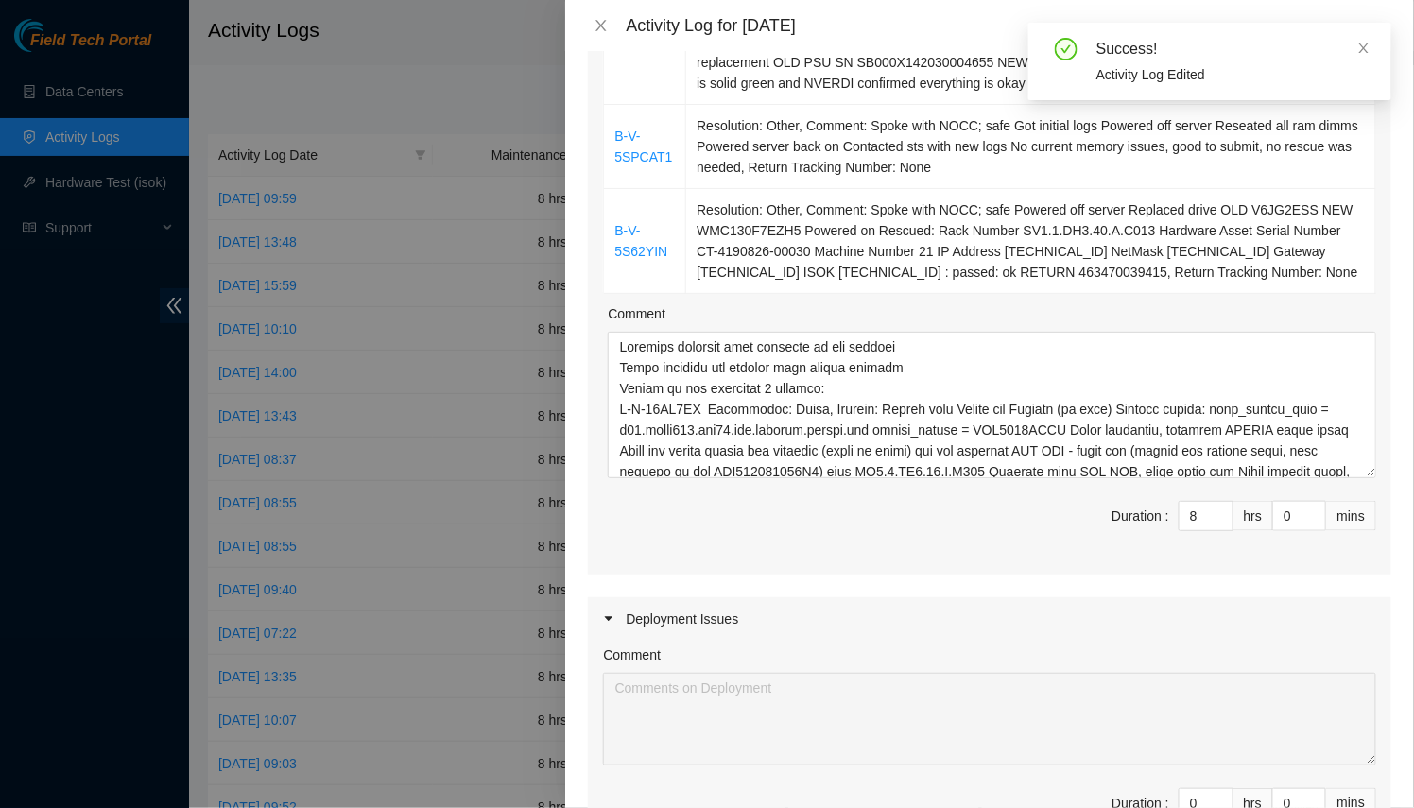
drag, startPoint x: 1361, startPoint y: 415, endPoint x: 1364, endPoint y: 698, distance: 283.5
click at [1381, 713] on div "Note: This activity log is for informational purposes only. You will not be pai…" at bounding box center [989, 429] width 849 height 757
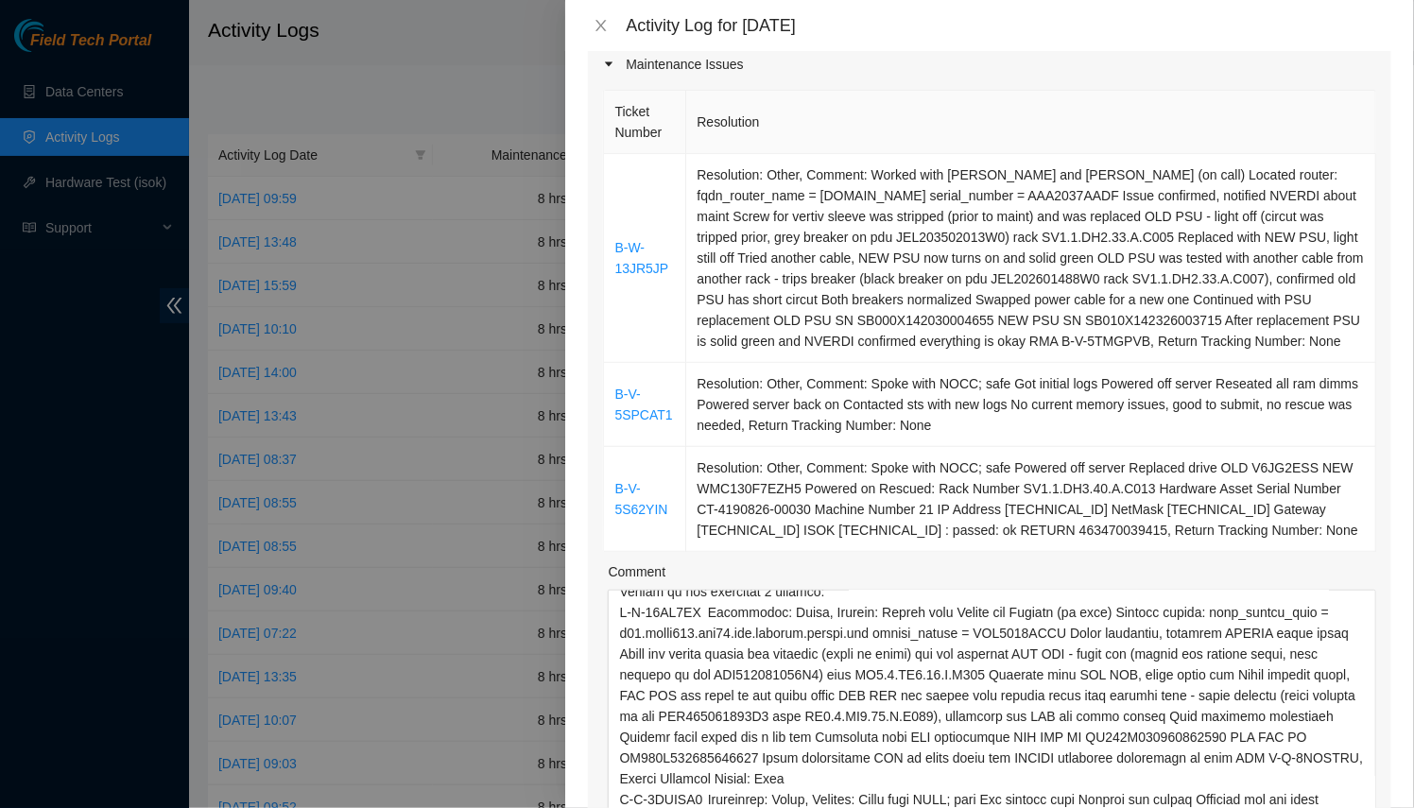
scroll to position [0, 0]
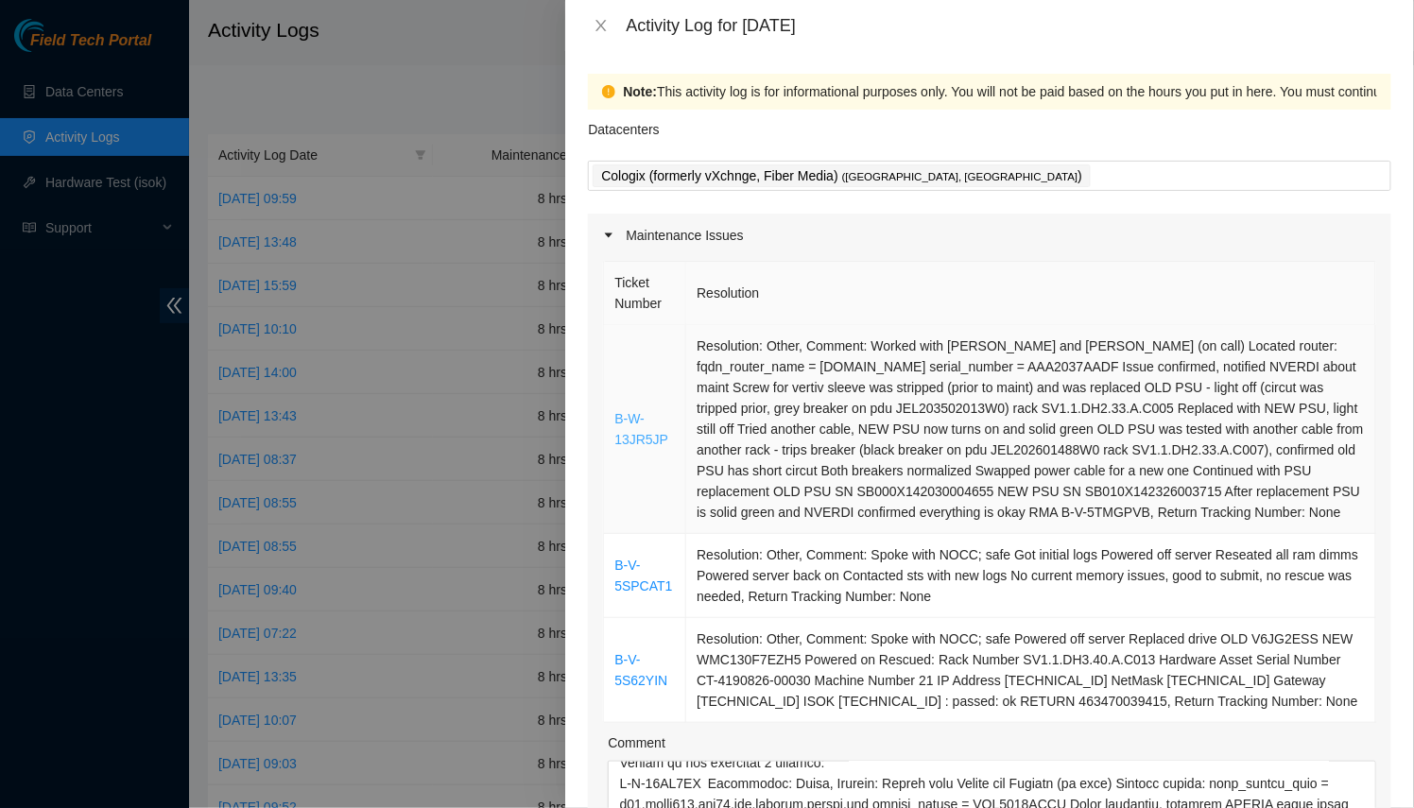
click at [628, 440] on link "B-W-13JR5JP" at bounding box center [641, 429] width 54 height 36
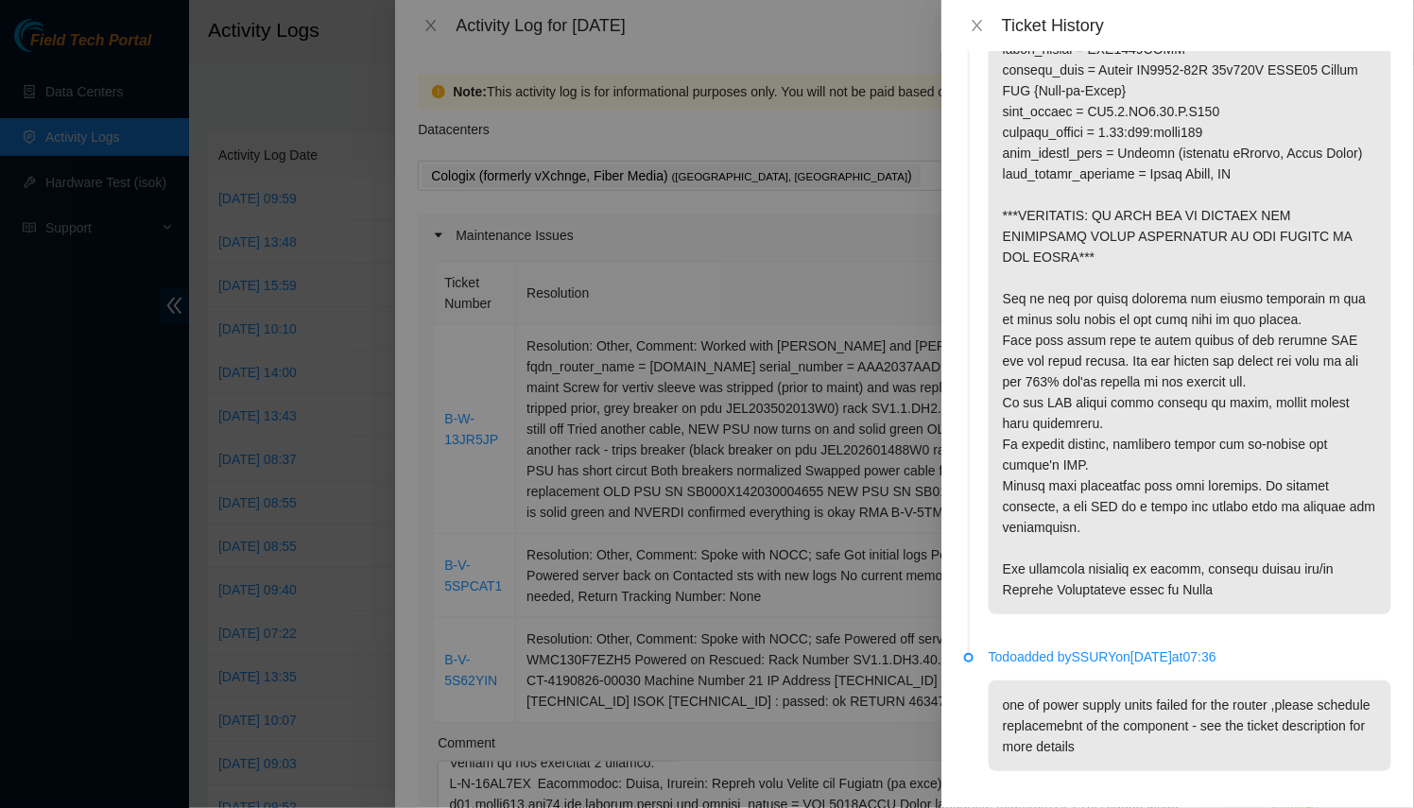
scroll to position [1933, 0]
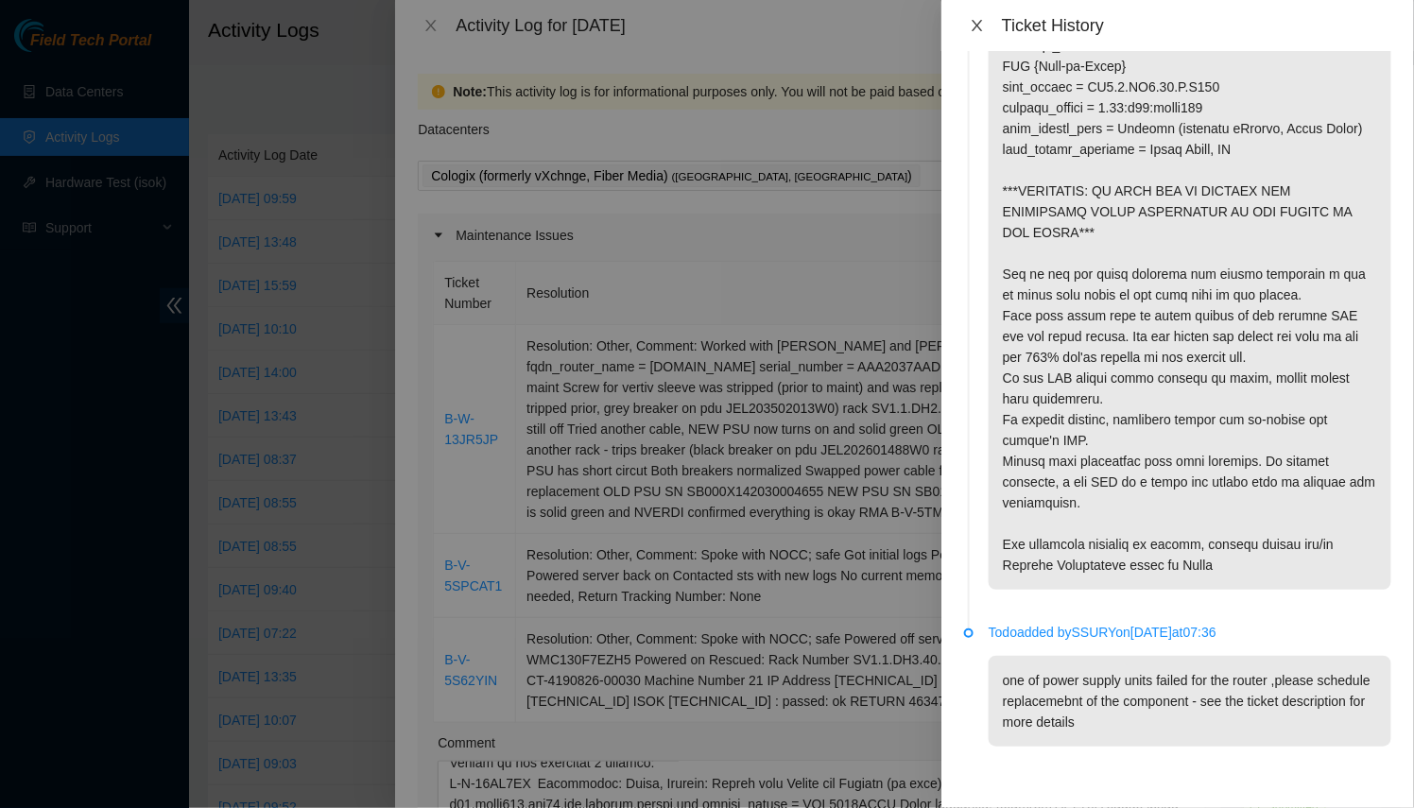
click at [974, 25] on icon "close" at bounding box center [976, 25] width 15 height 15
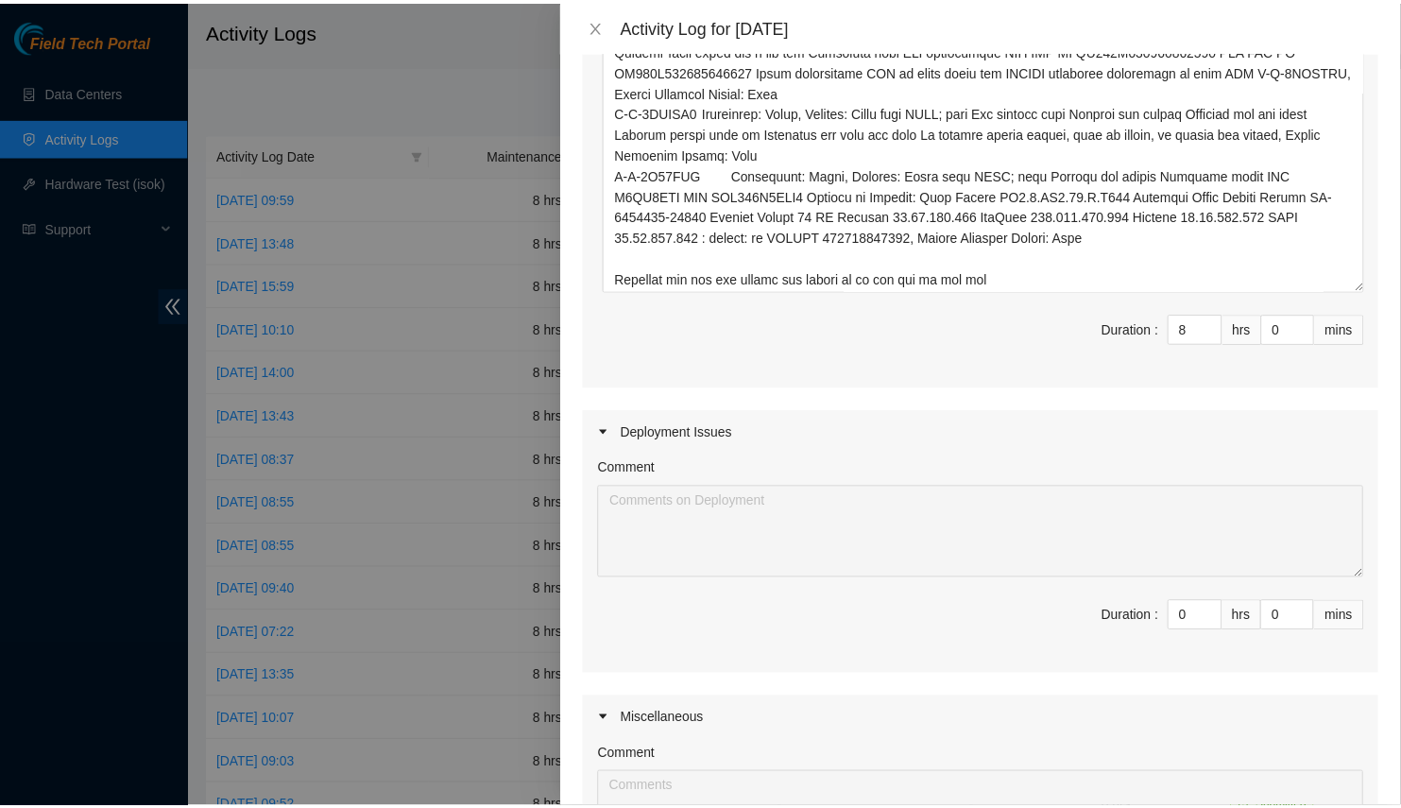
scroll to position [1212, 0]
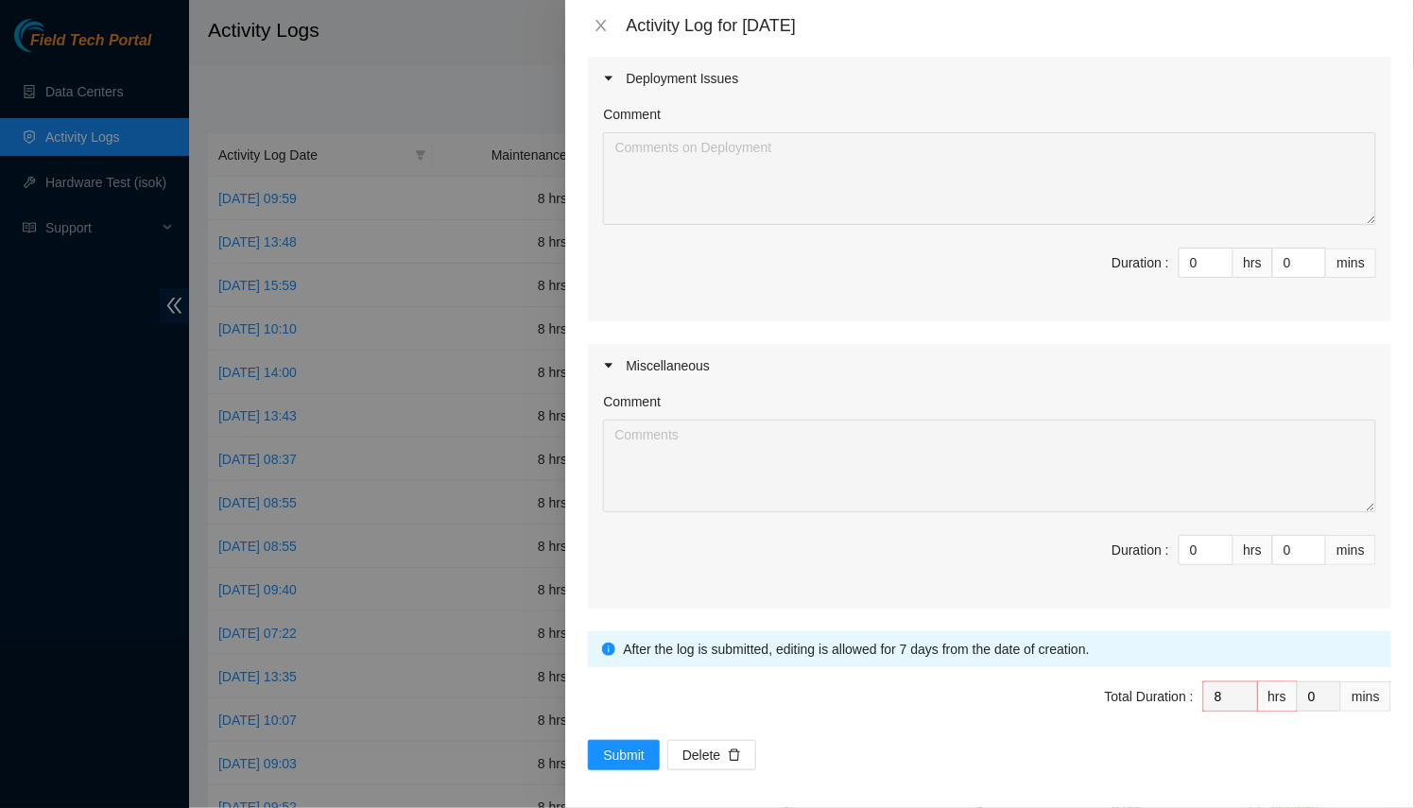
click at [601, 770] on div "Note: This activity log is for informational purposes only. You will not be pai…" at bounding box center [989, 429] width 849 height 757
click at [603, 763] on div "Note: This activity log is for informational purposes only. You will not be pai…" at bounding box center [989, 429] width 849 height 757
click at [604, 756] on span "Submit" at bounding box center [624, 755] width 42 height 21
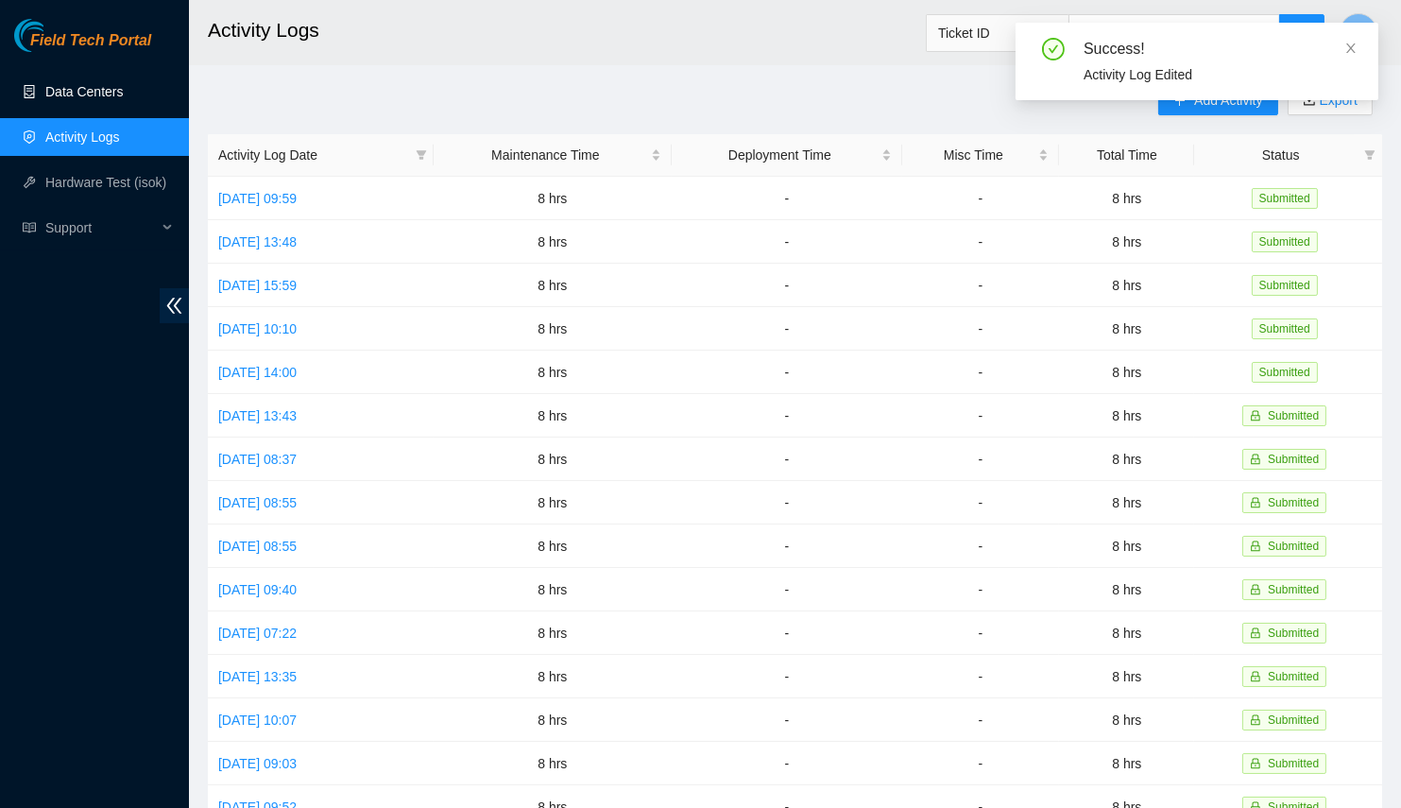
click at [56, 84] on link "Data Centers" at bounding box center [83, 91] width 77 height 15
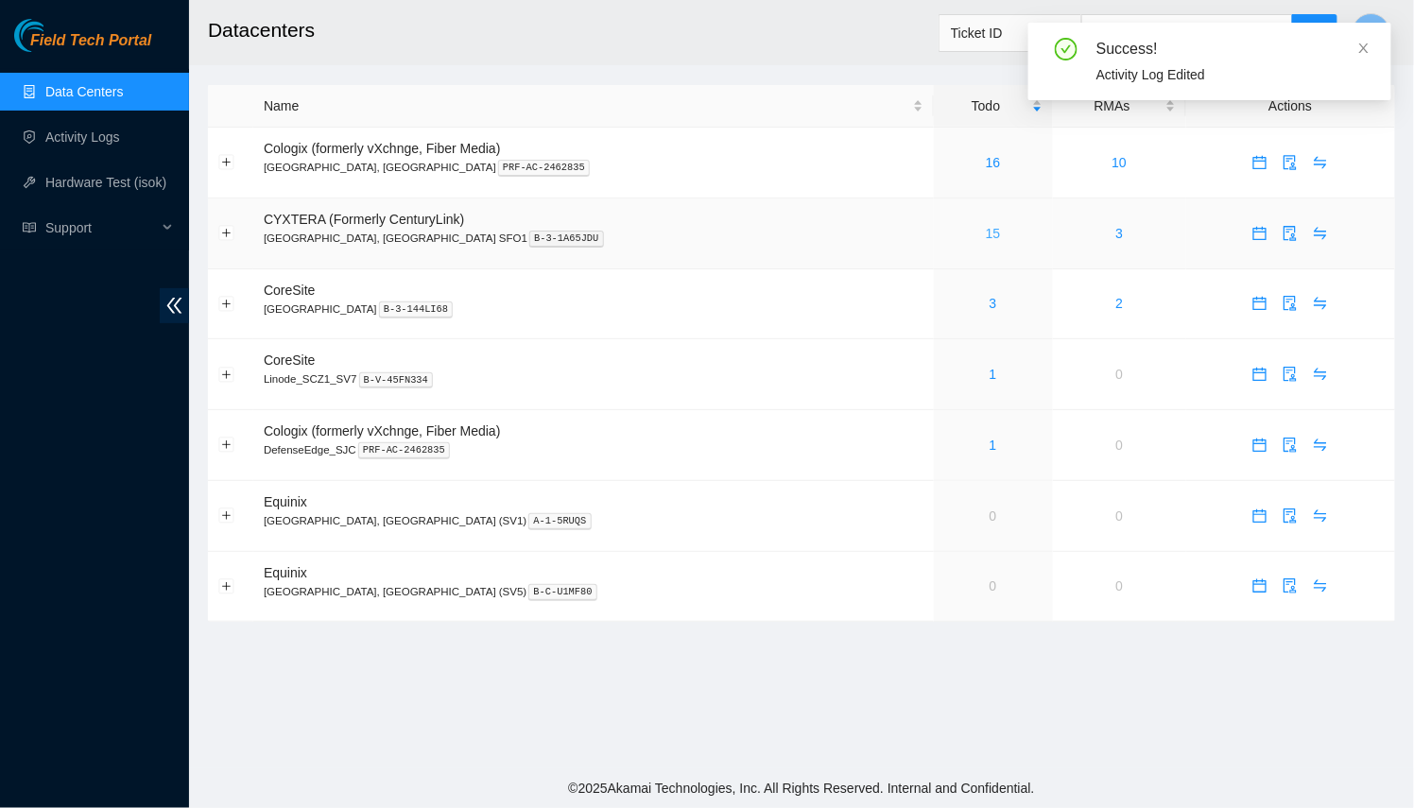
click at [986, 234] on link "15" at bounding box center [993, 233] width 15 height 15
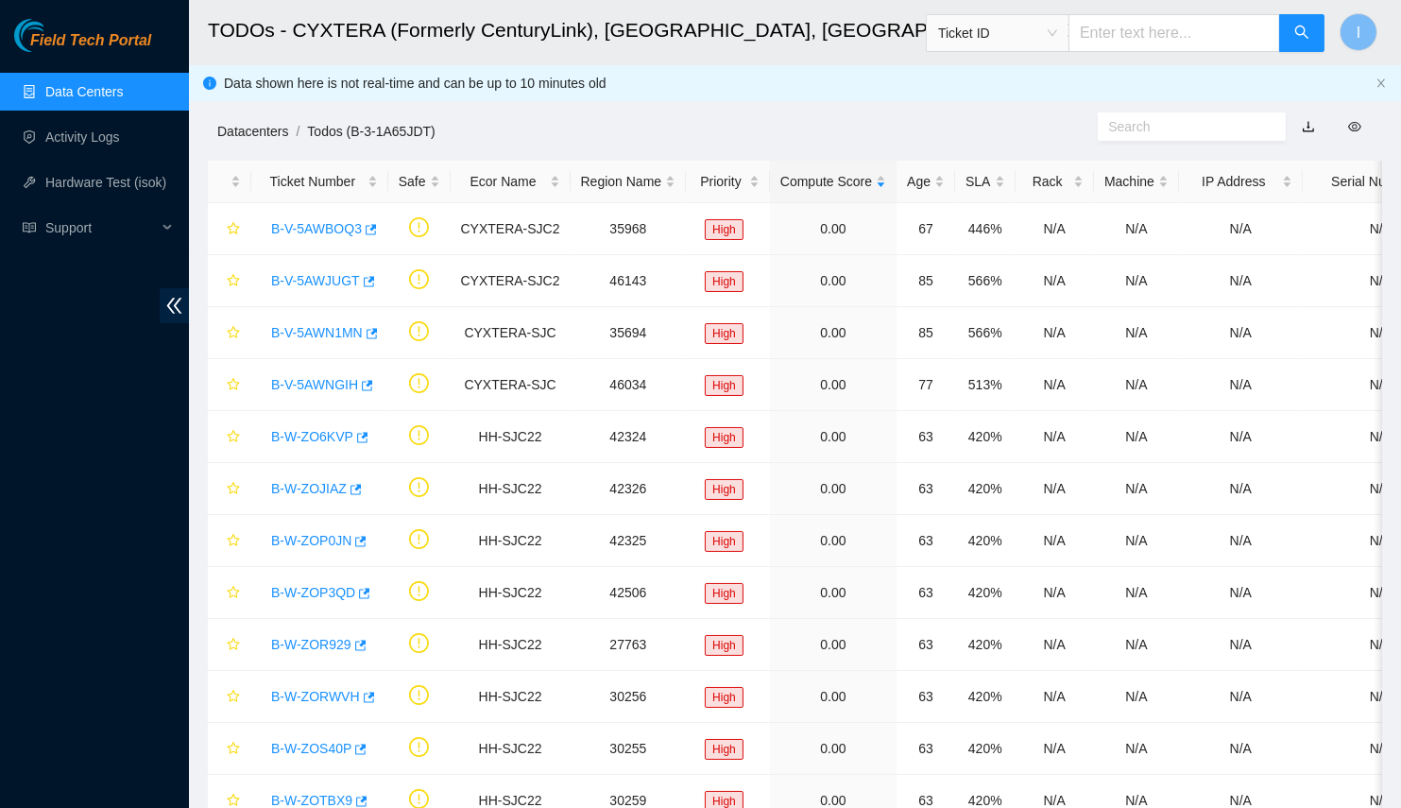
click at [268, 131] on link "Datacenters" at bounding box center [252, 131] width 71 height 15
